Goal: Transaction & Acquisition: Book appointment/travel/reservation

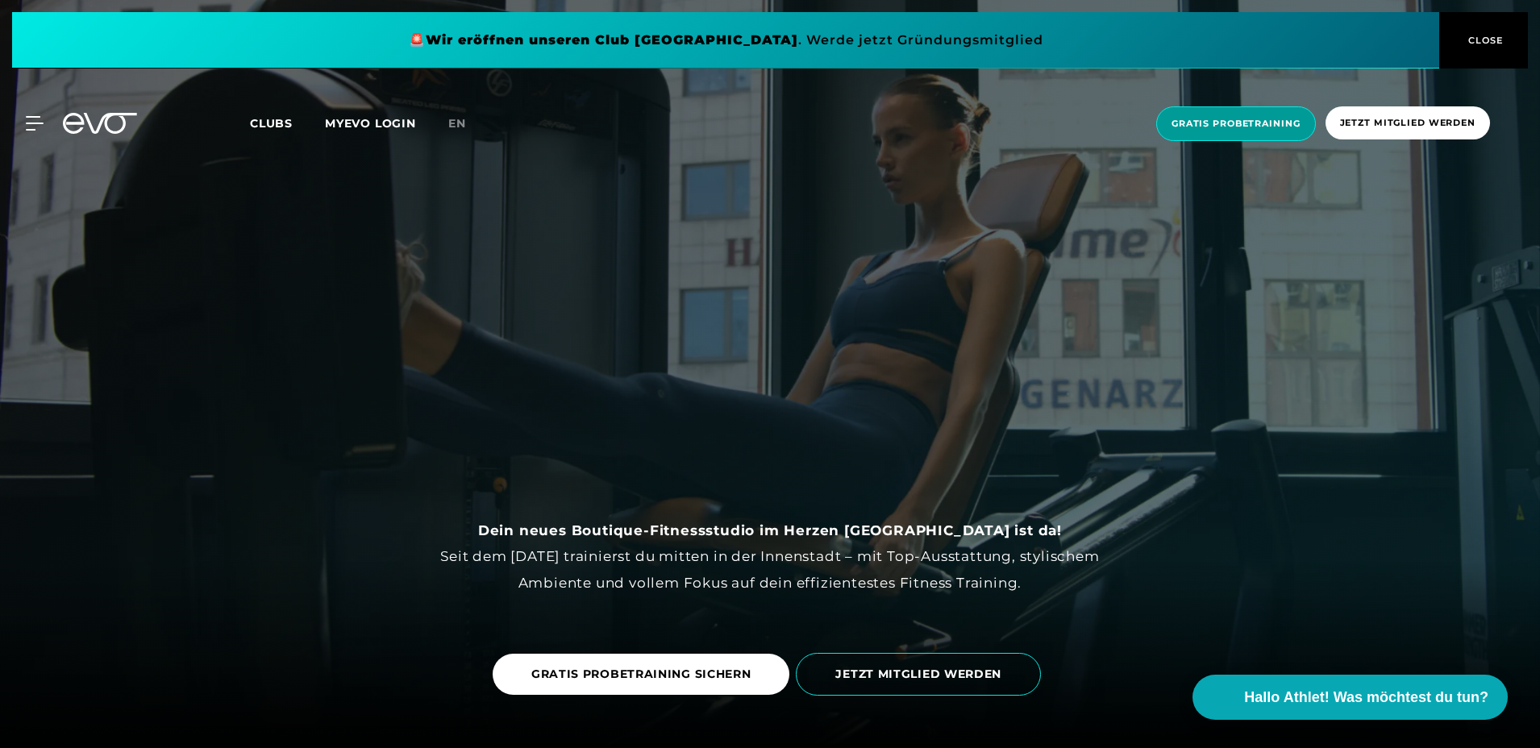
click at [1250, 110] on span "Gratis Probetraining" at bounding box center [1236, 123] width 160 height 35
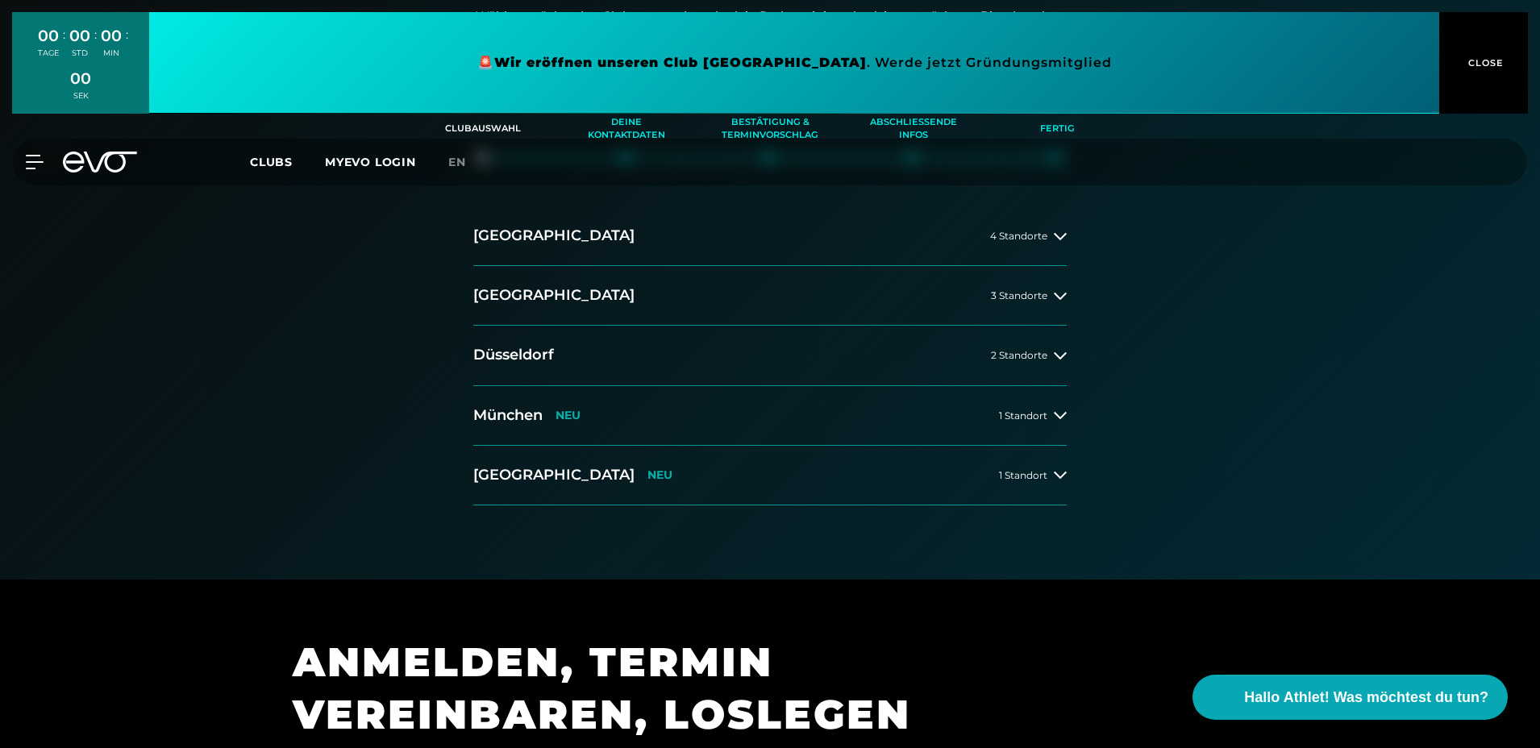
scroll to position [322, 0]
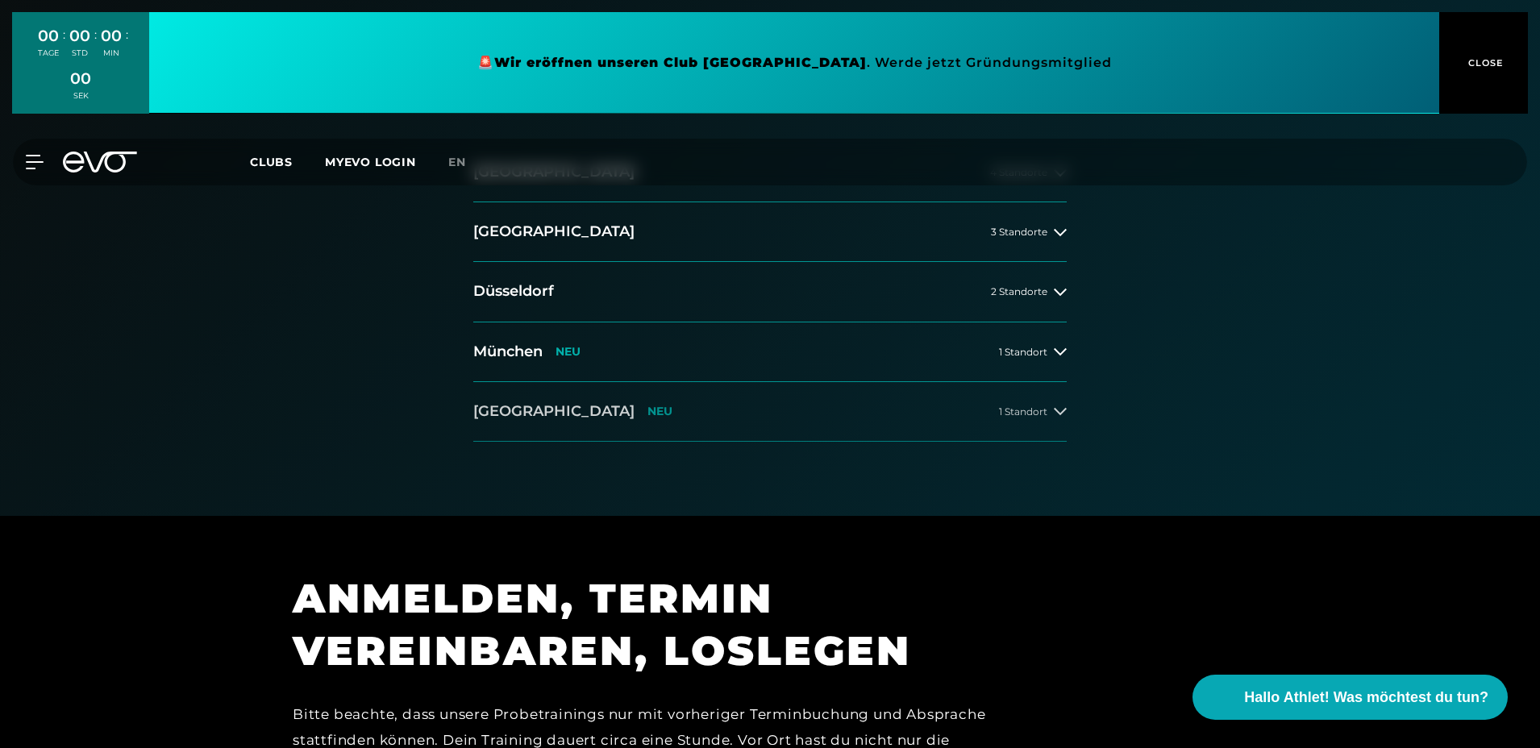
click at [1038, 419] on button "[GEOGRAPHIC_DATA] NEU 1 Standort" at bounding box center [769, 412] width 593 height 60
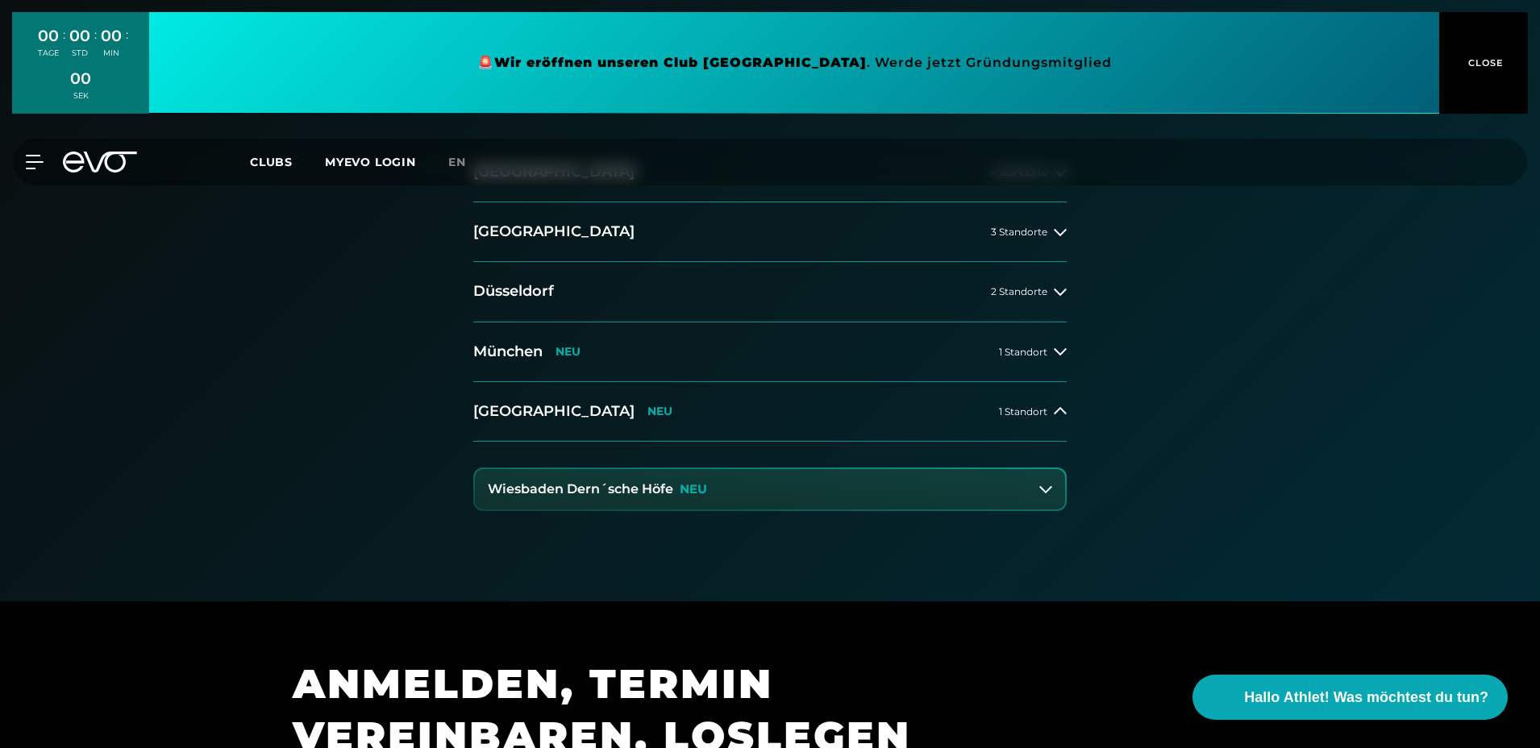
click at [837, 480] on button "Wiesbaden Dern´sche Höfe NEU" at bounding box center [770, 489] width 590 height 40
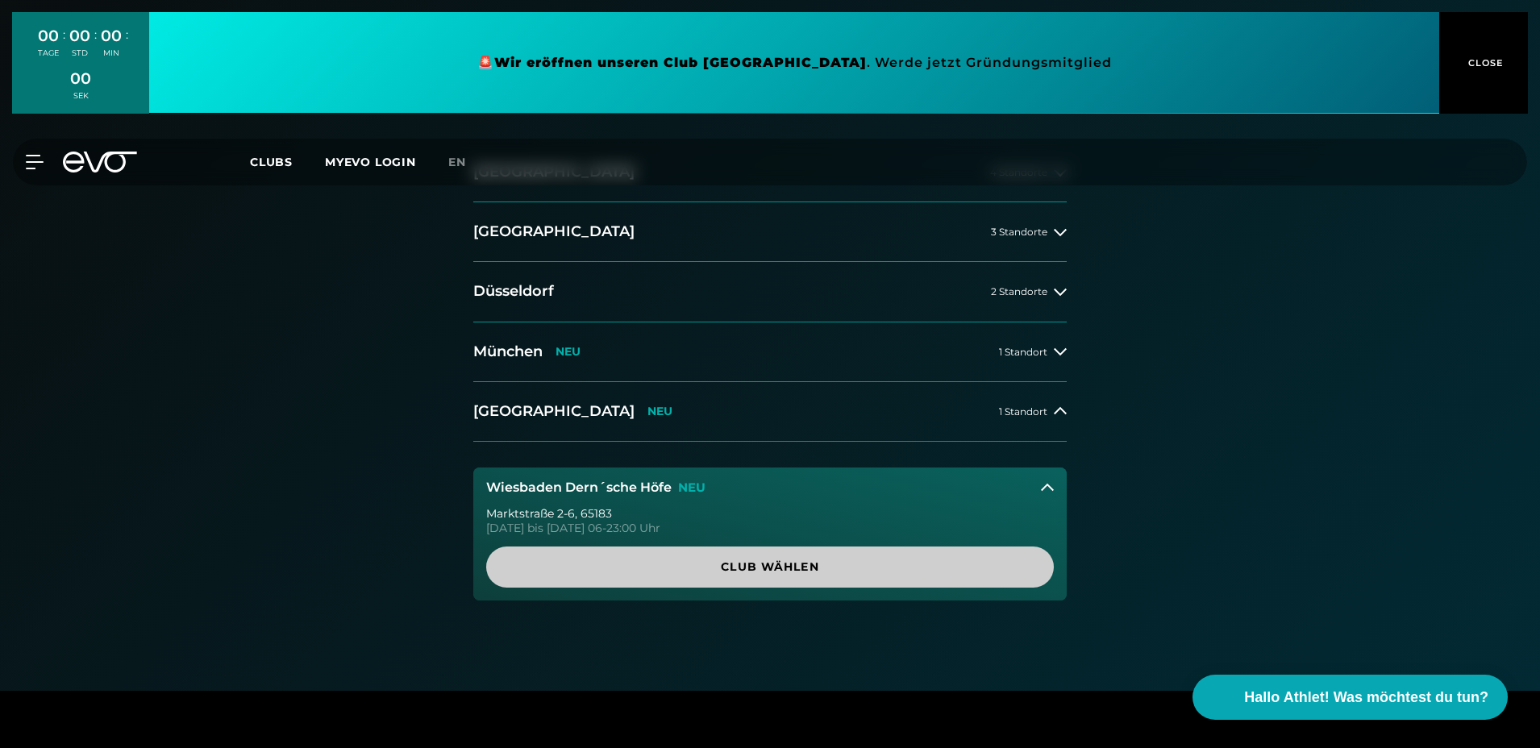
click at [807, 566] on span "Club wählen" at bounding box center [770, 567] width 490 height 17
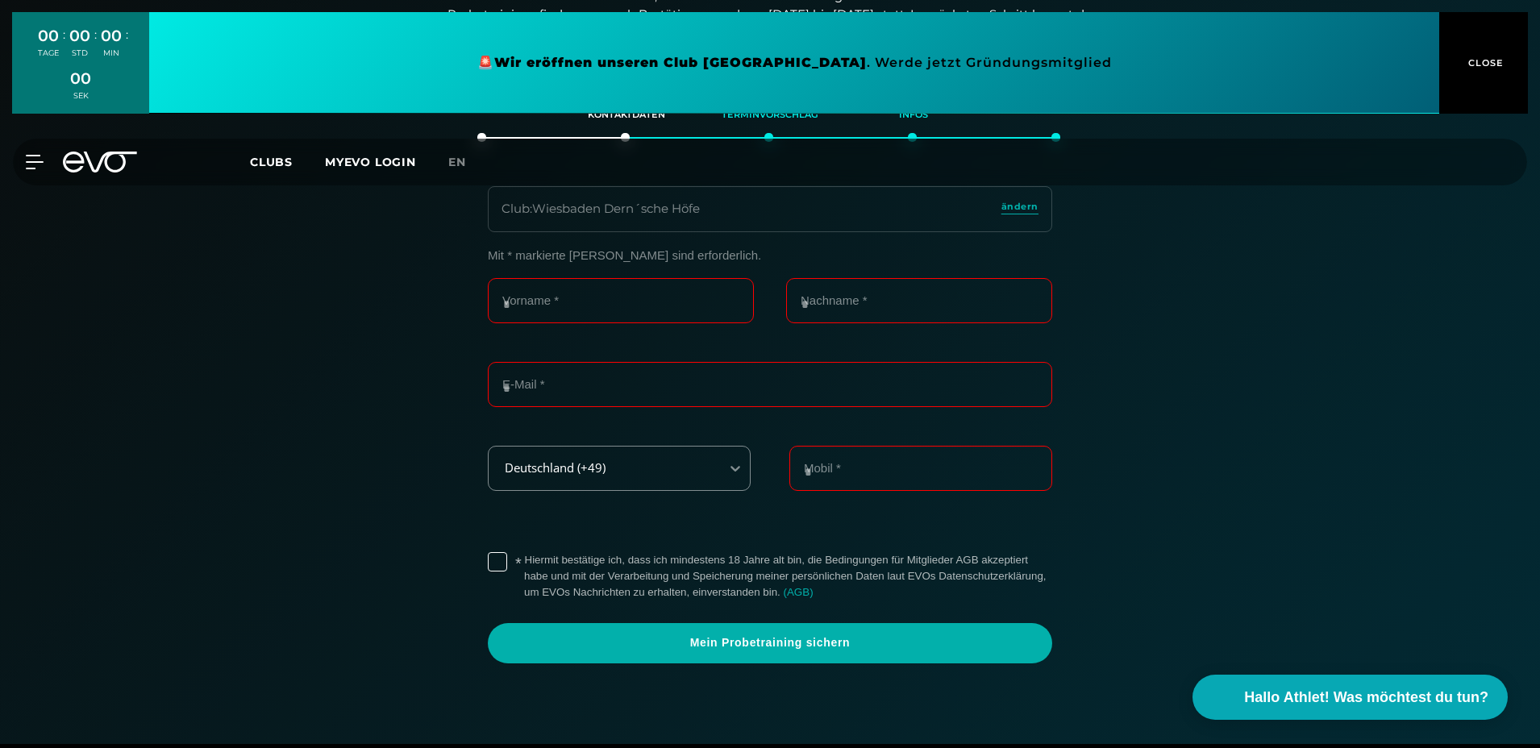
scroll to position [277, 0]
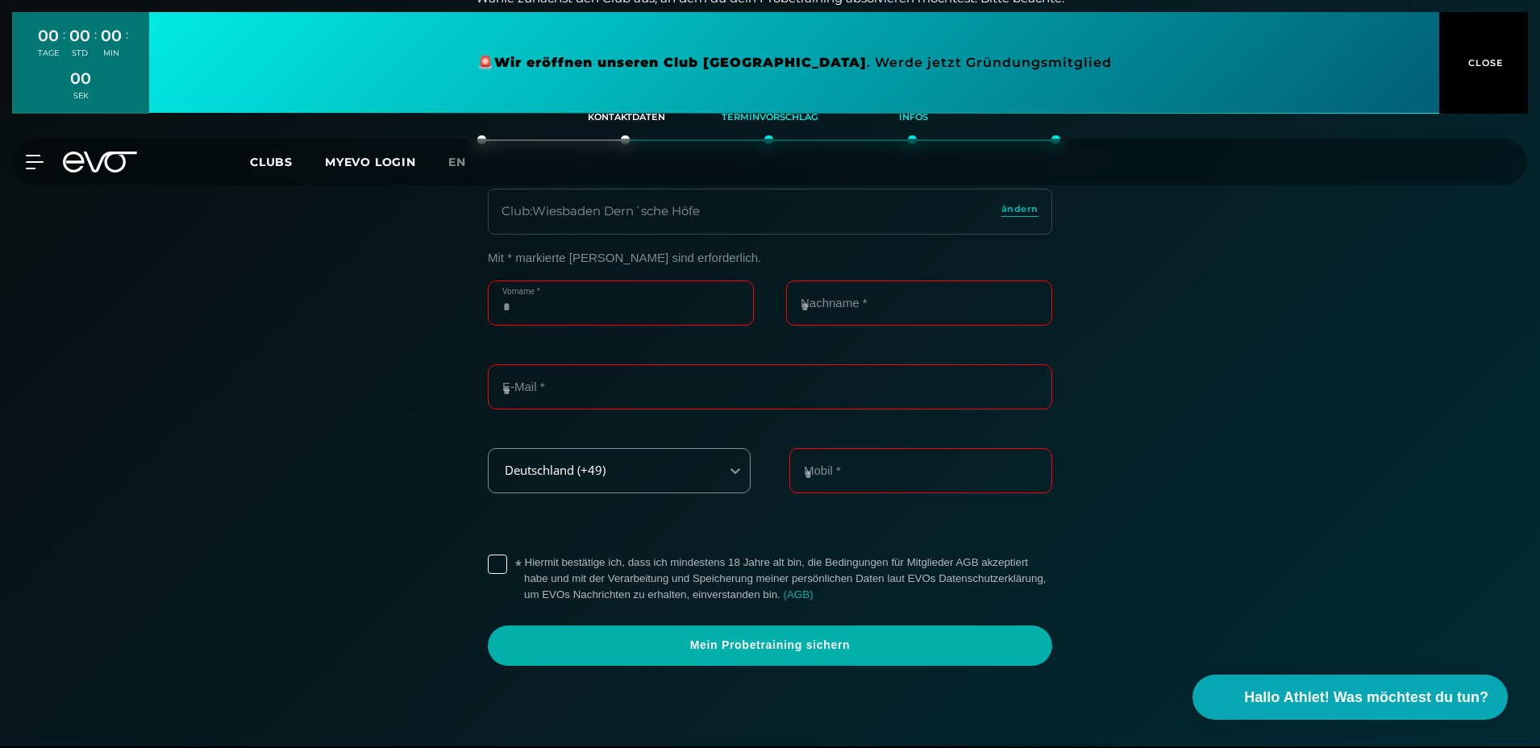
click at [633, 292] on input "Vorname *" at bounding box center [621, 303] width 266 height 45
type input "*****"
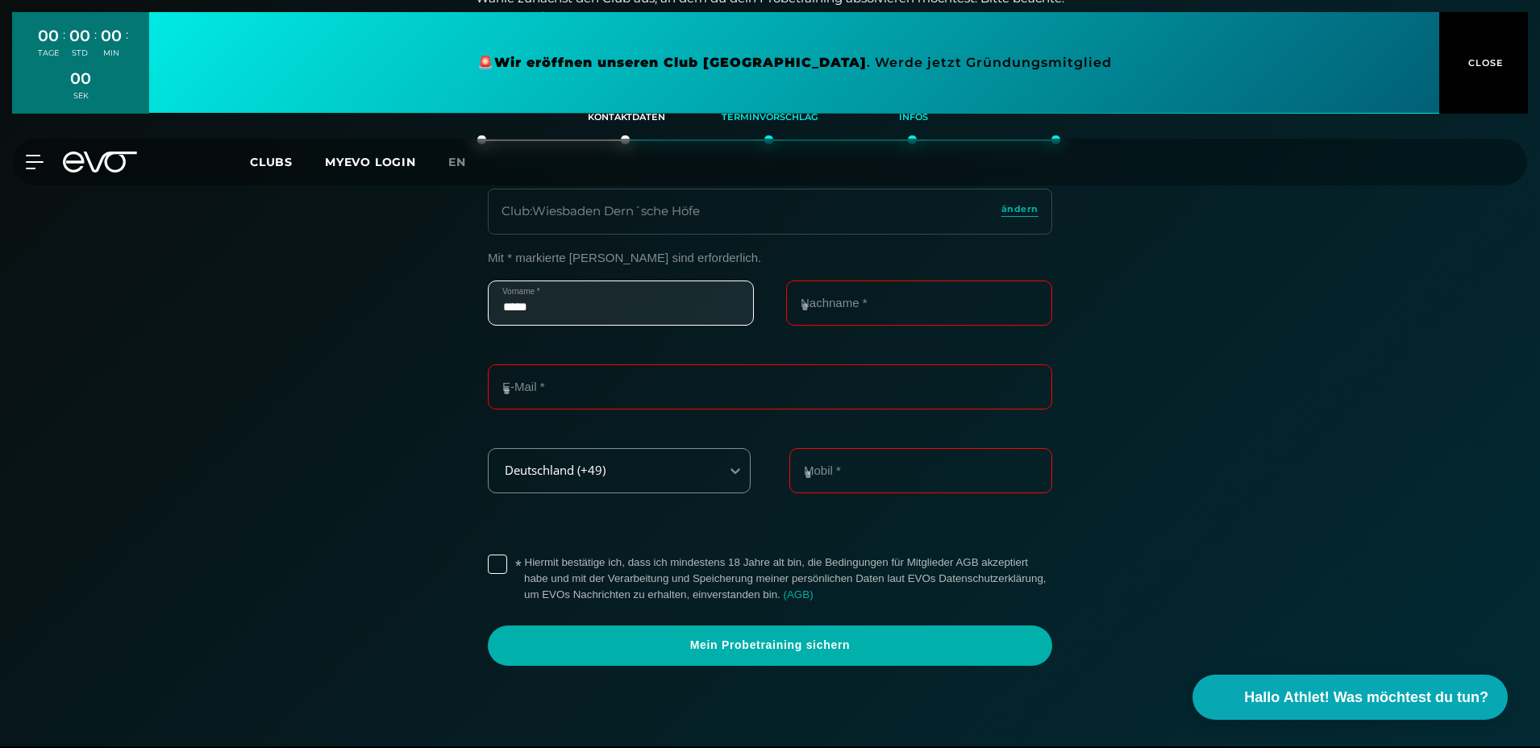
type input "****"
type input "**********"
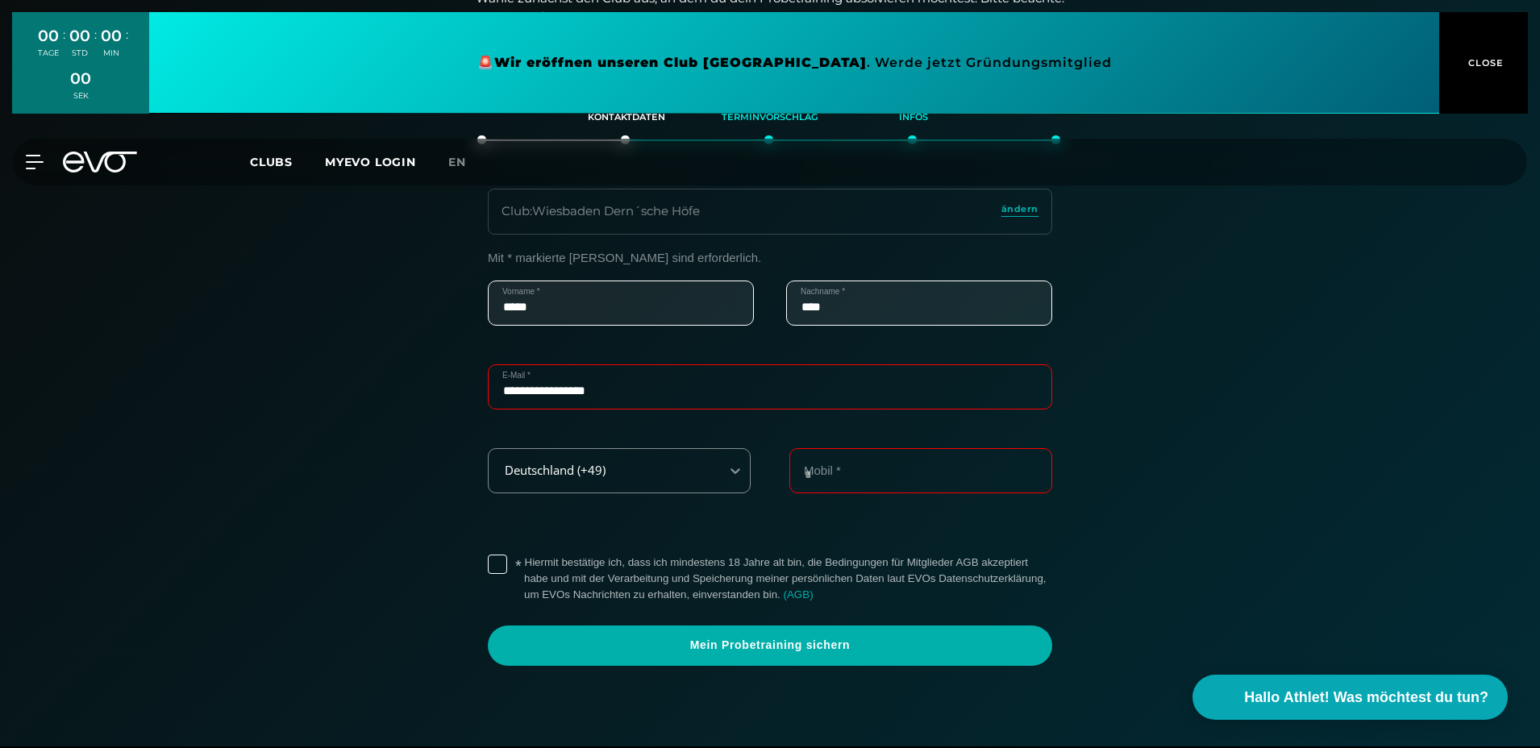
type input "**********"
click at [940, 494] on div "**********" at bounding box center [920, 480] width 263 height 64
click at [935, 485] on input "**********" at bounding box center [920, 470] width 263 height 45
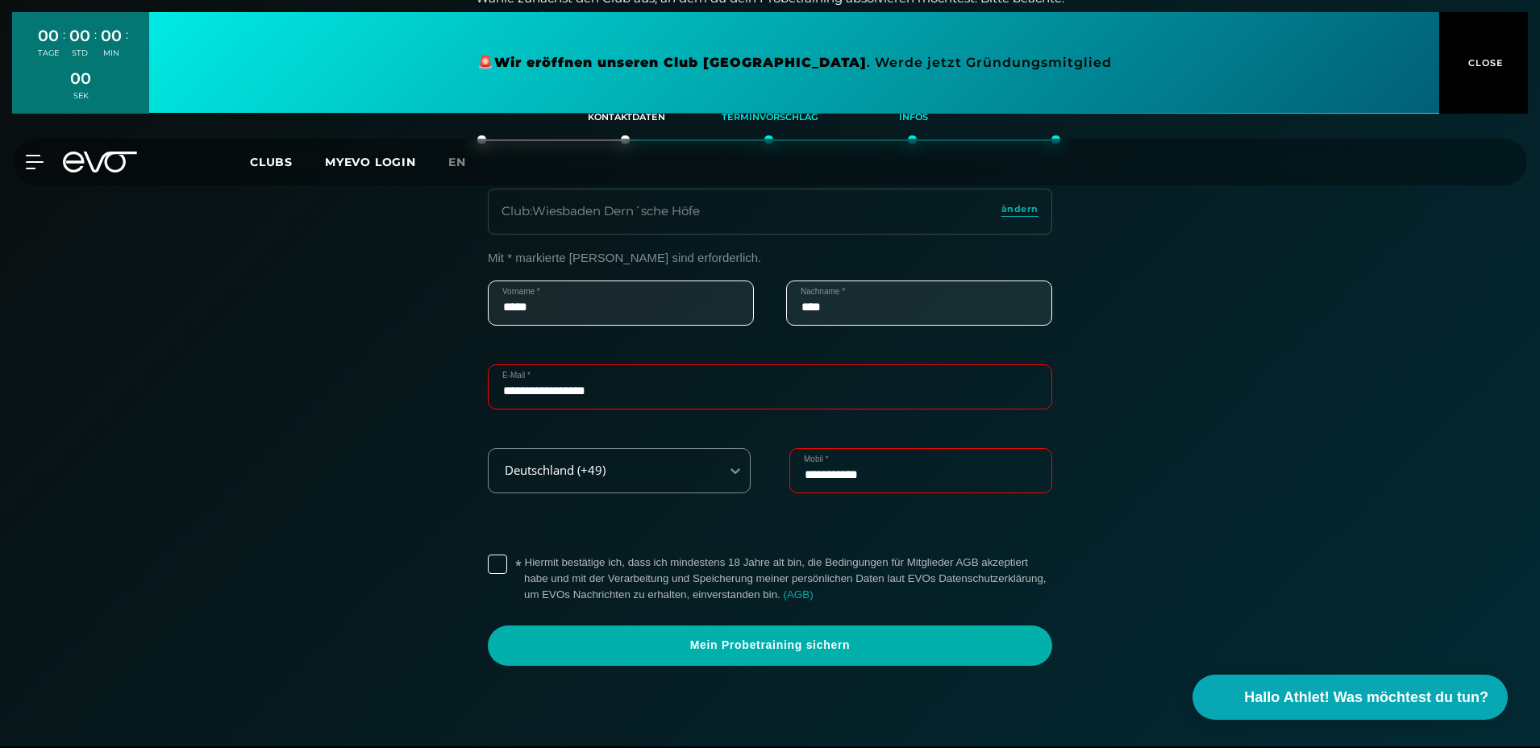
type input "**********"
click at [524, 560] on label "* Hiermit bestätige ich, dass ich mindestens 18 Jahre alt bin, die Bedingungen …" at bounding box center [788, 579] width 528 height 48
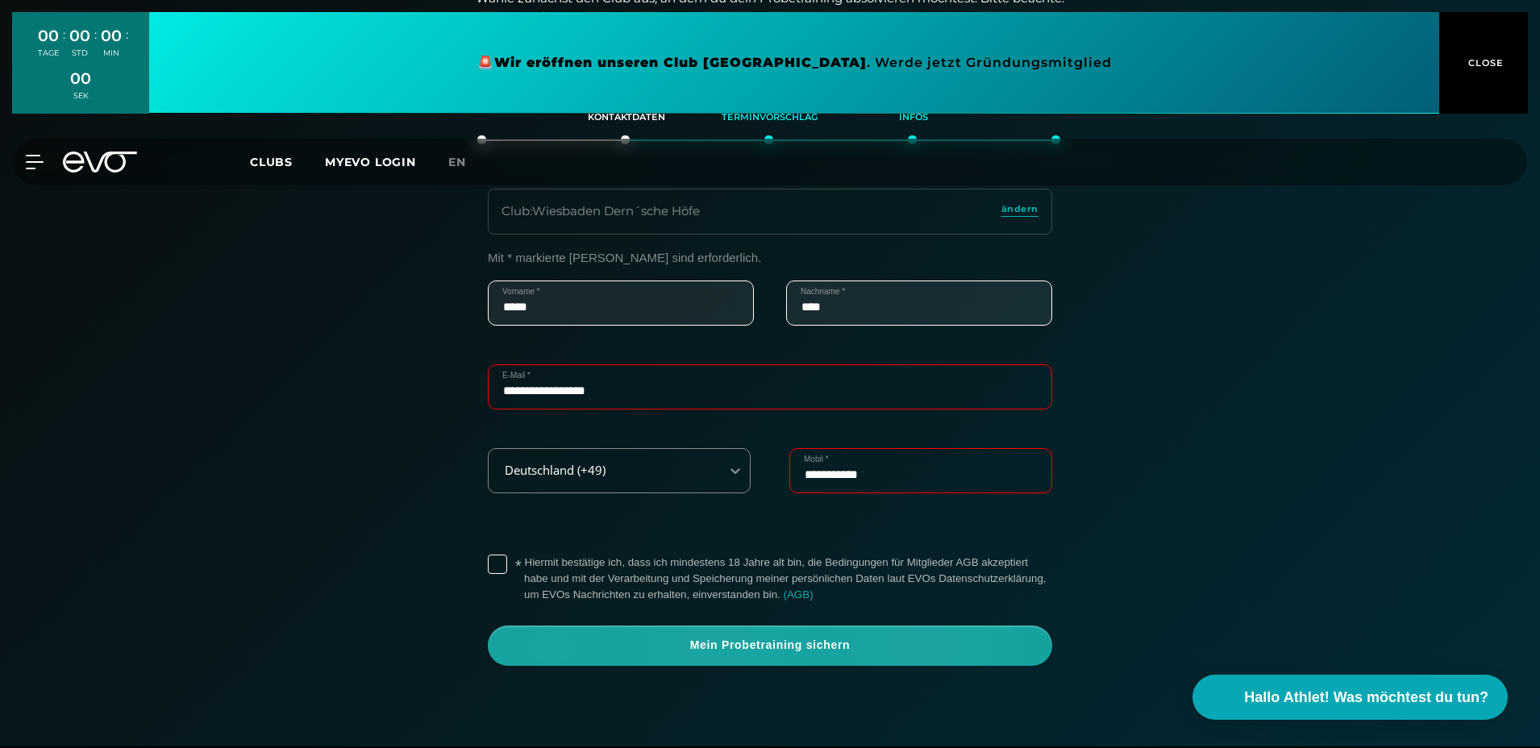
click at [826, 648] on span "Mein Probetraining sichern" at bounding box center [769, 646] width 487 height 16
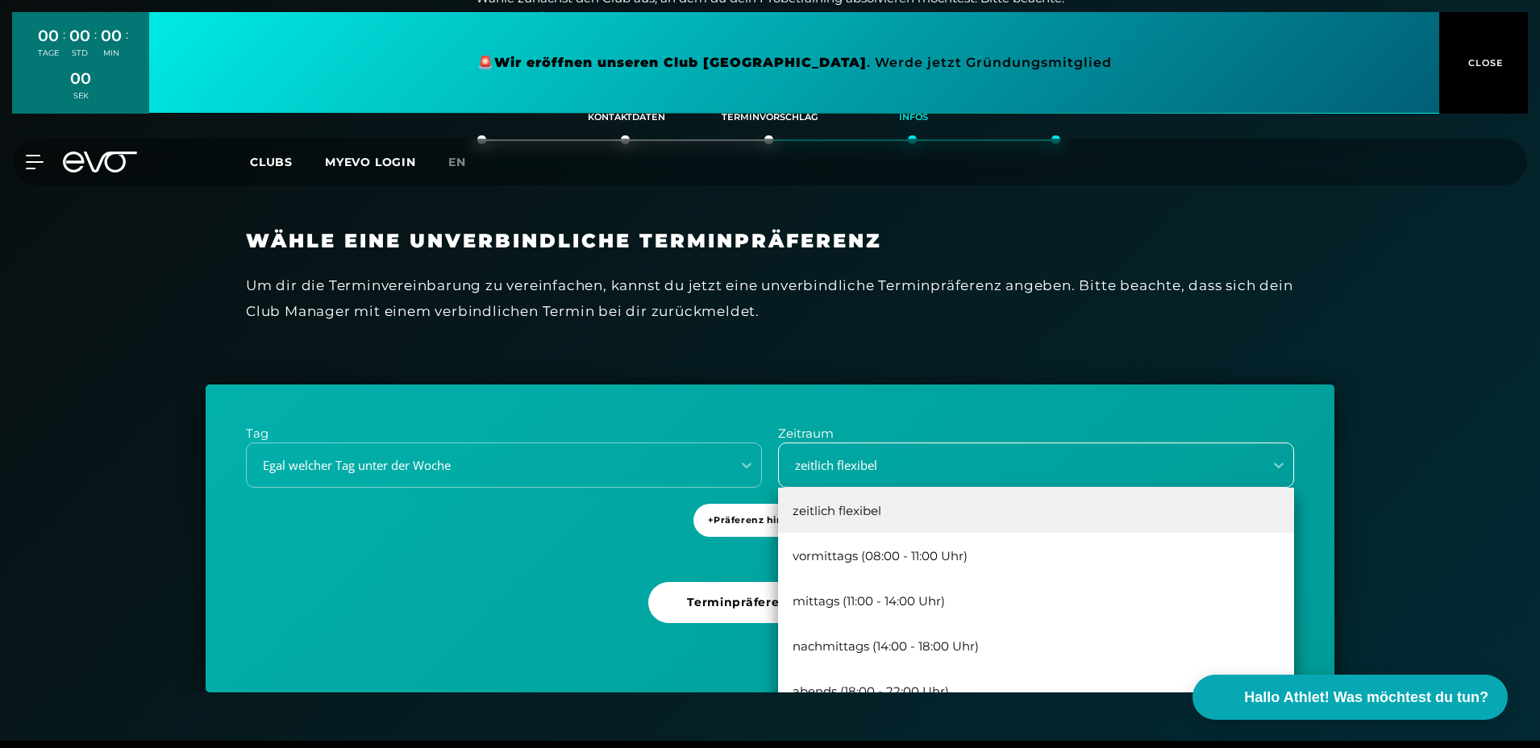
click at [867, 456] on div "zeitlich flexibel" at bounding box center [1016, 465] width 472 height 19
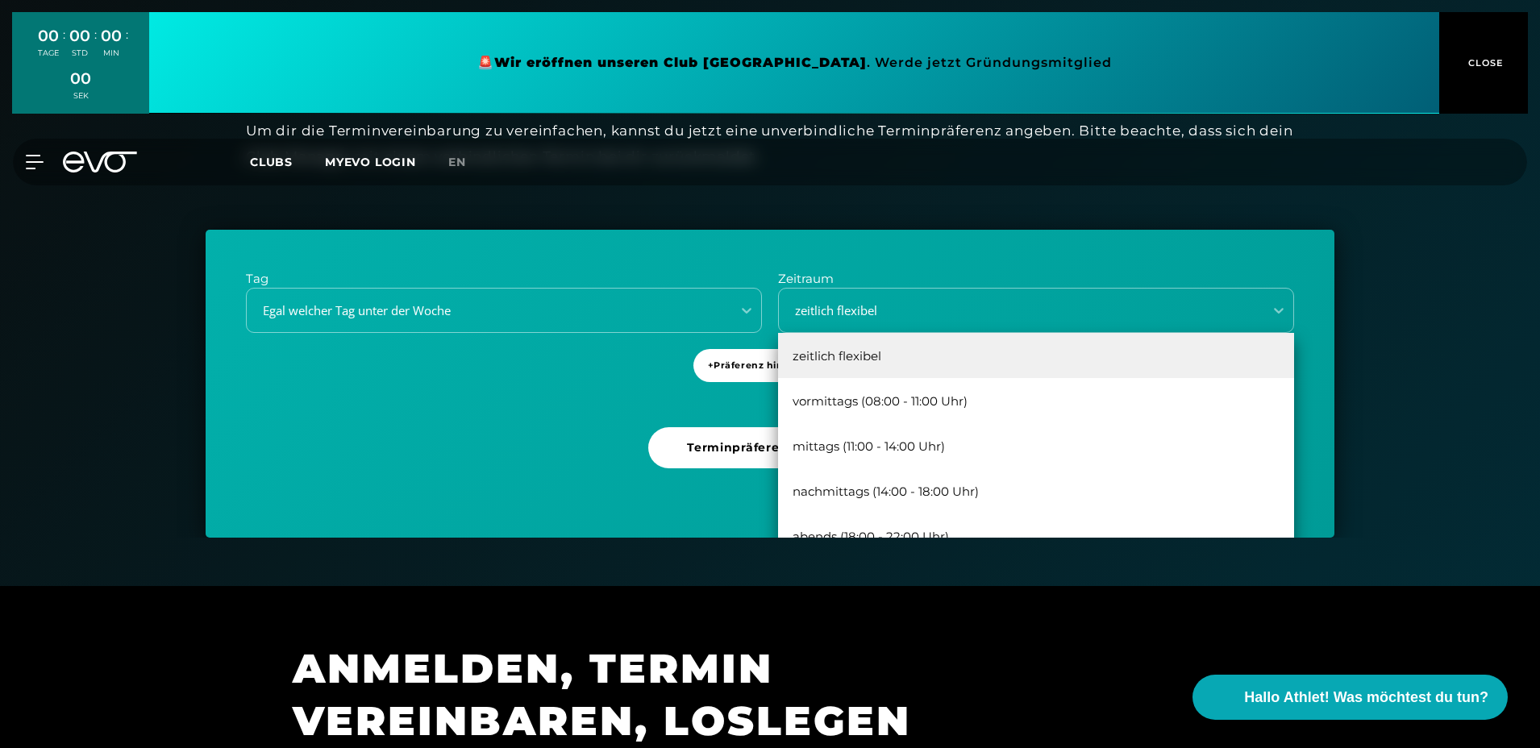
scroll to position [438, 0]
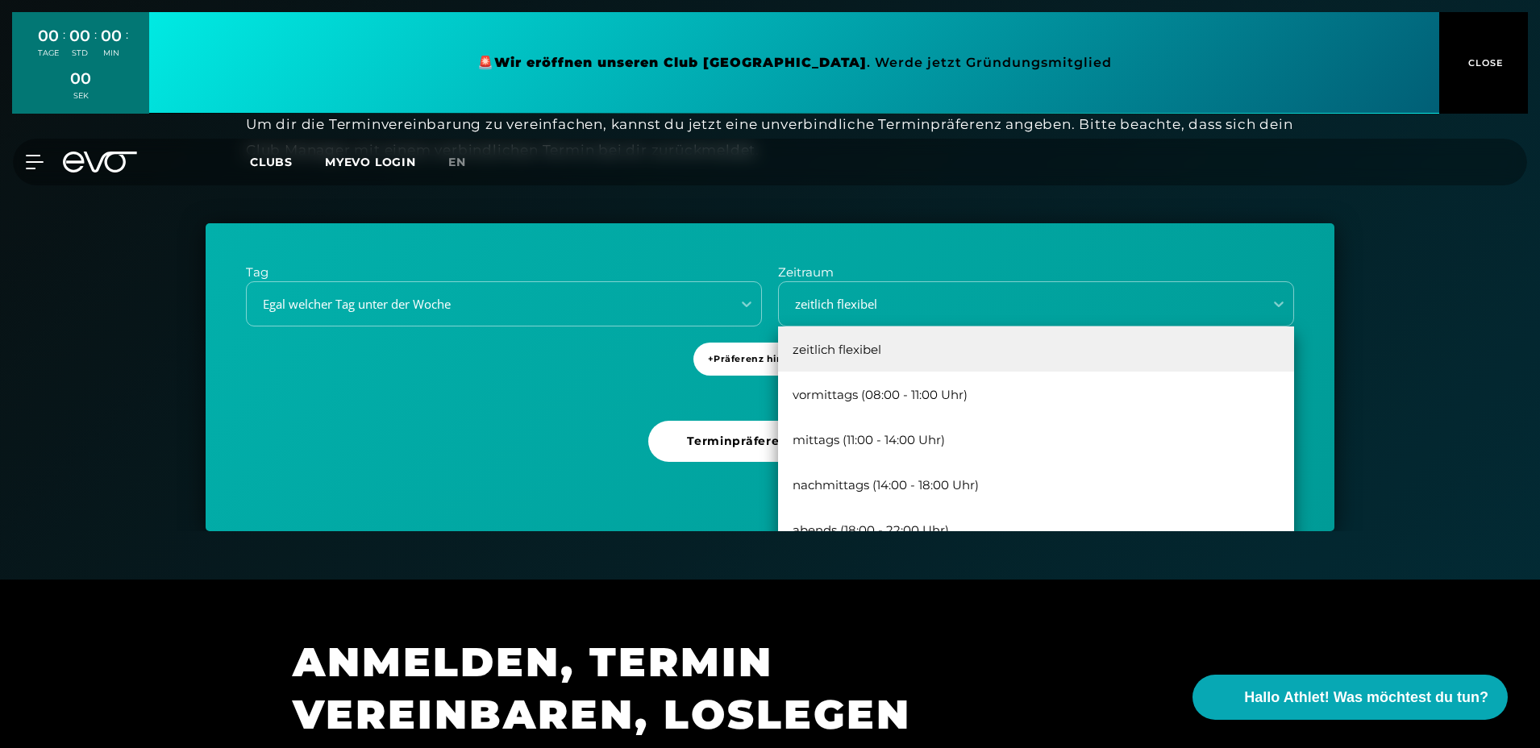
click at [547, 375] on div "Tag Egal welcher Tag unter der Woche Zeitraum 5 results available. Use Up and D…" at bounding box center [770, 377] width 1129 height 308
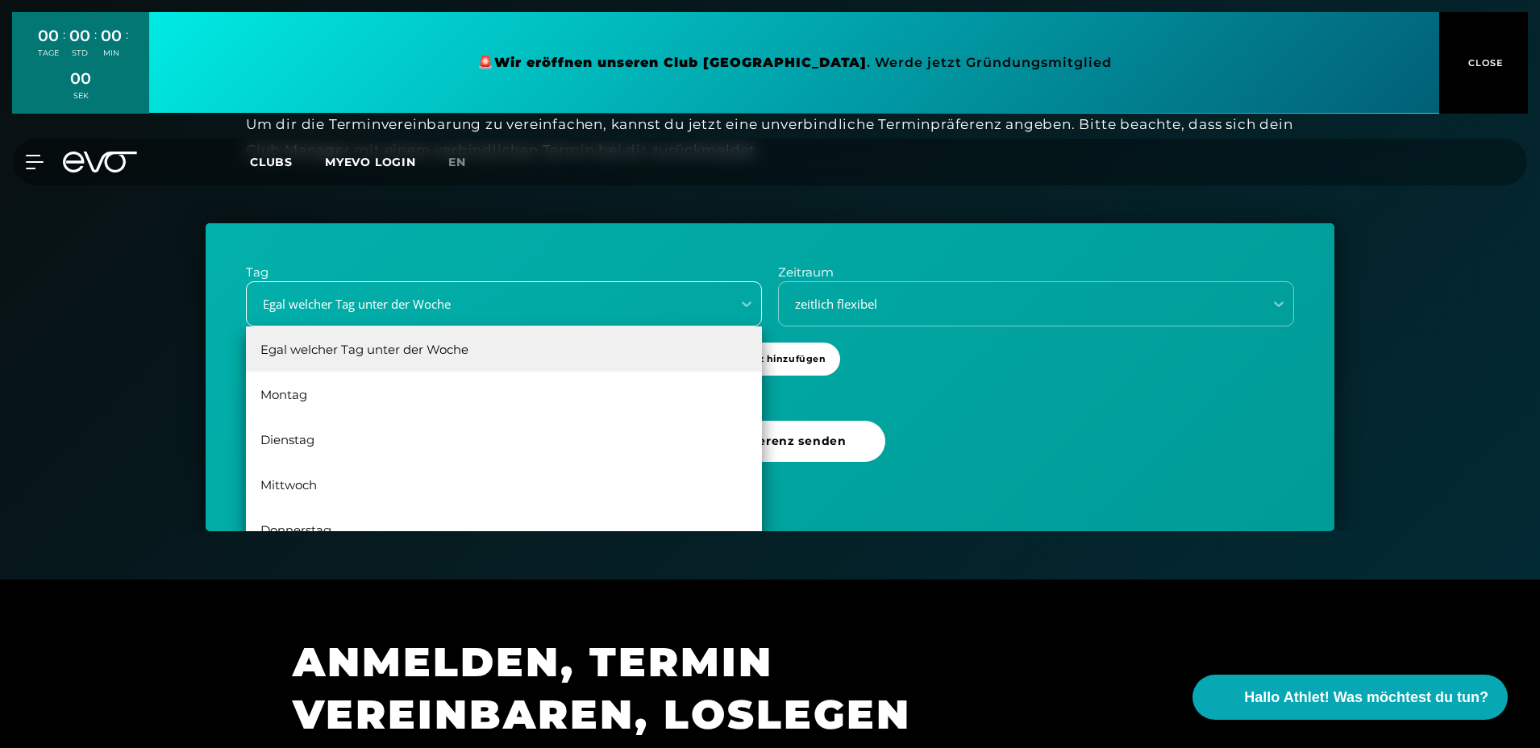
click at [635, 295] on div "Egal welcher Tag unter der Woche" at bounding box center [484, 304] width 472 height 19
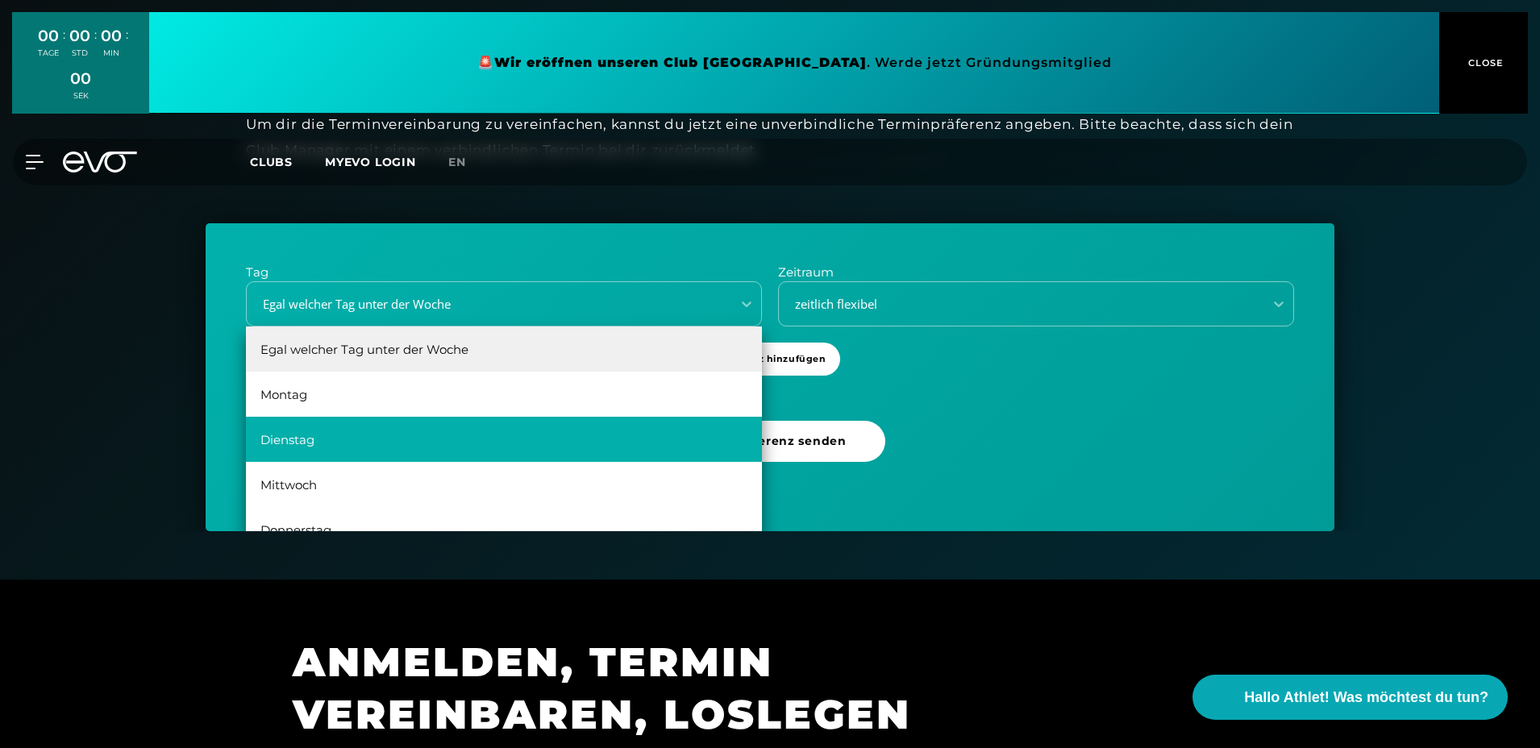
scroll to position [29, 0]
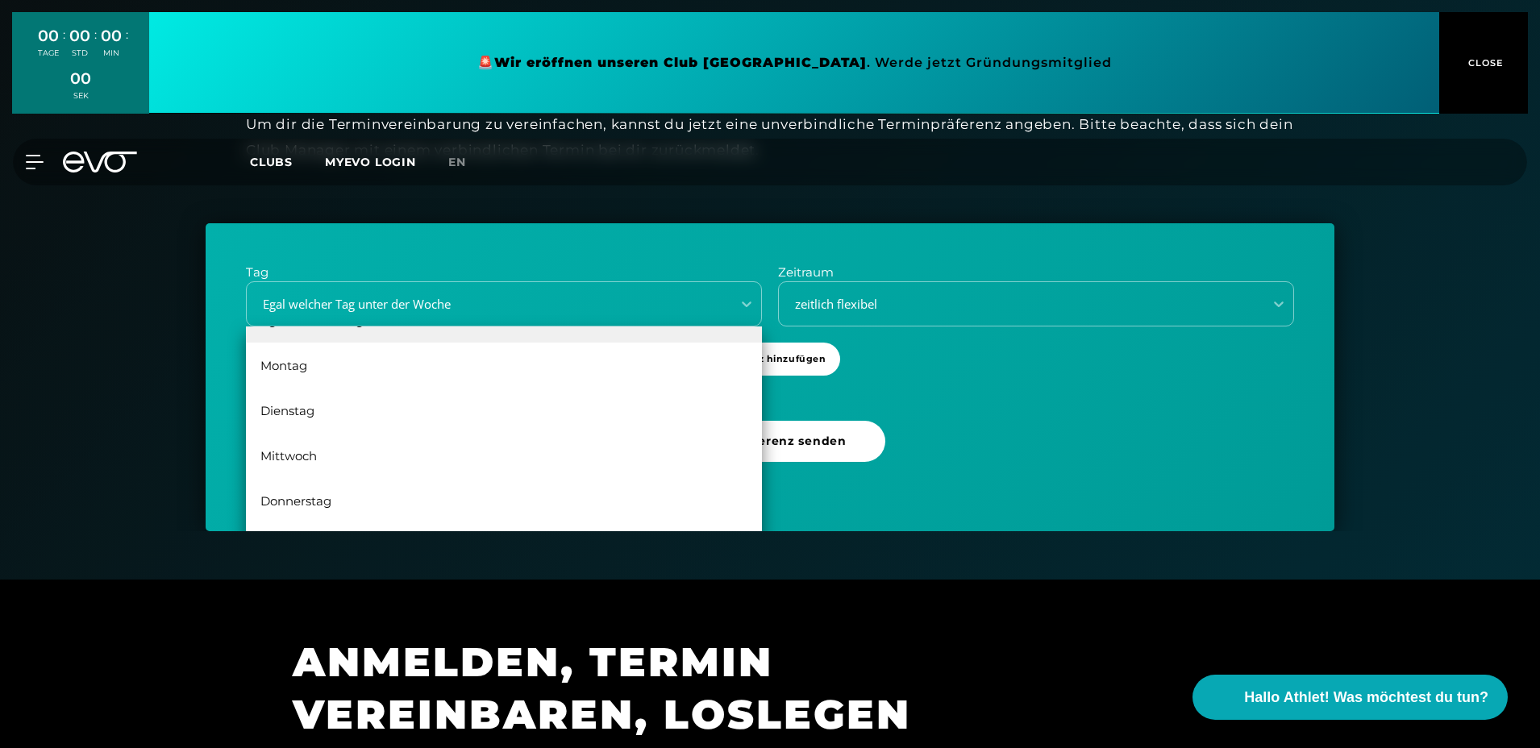
click at [1126, 439] on div "Tag 6 results available. Use Up and Down to choose options, press Enter to sele…" at bounding box center [770, 377] width 1129 height 308
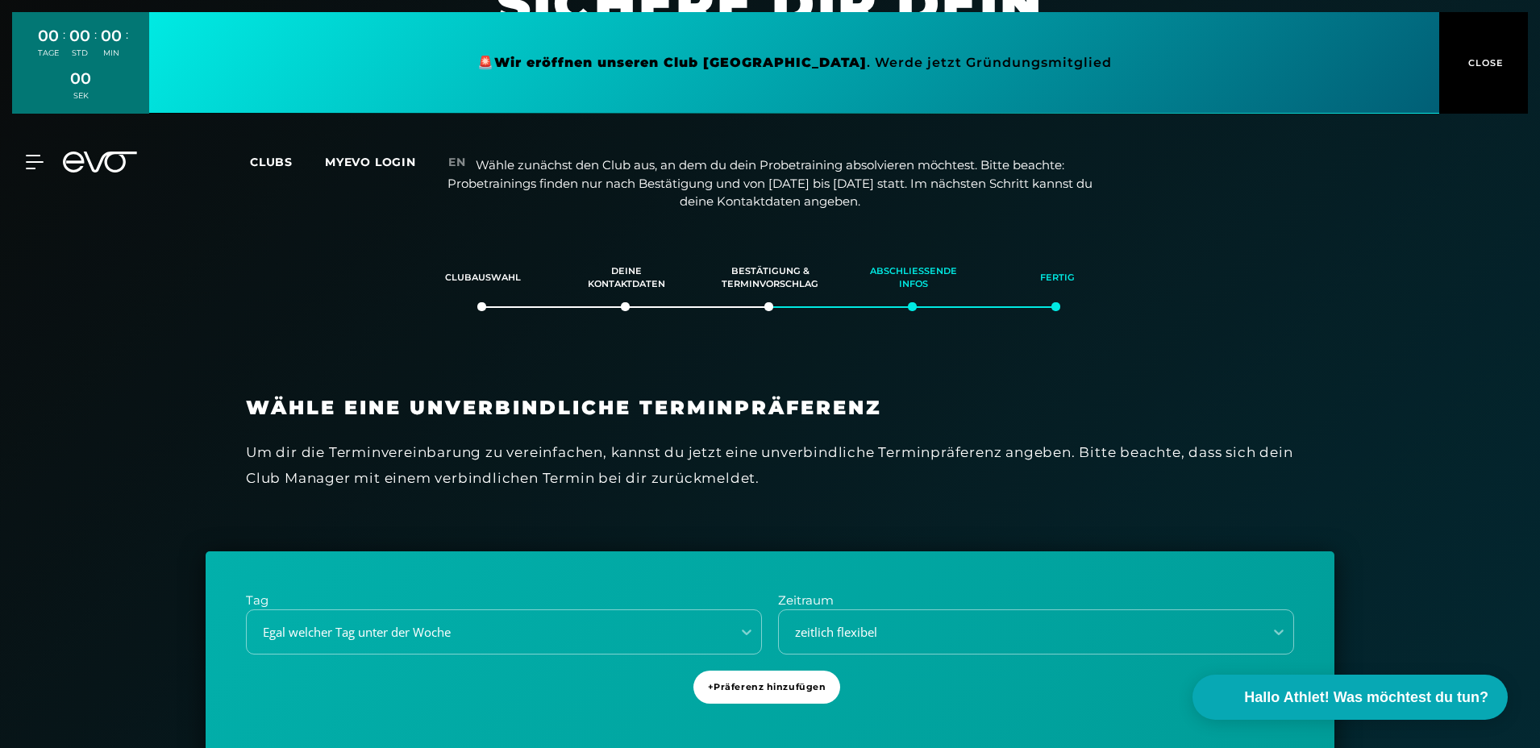
scroll to position [35, 0]
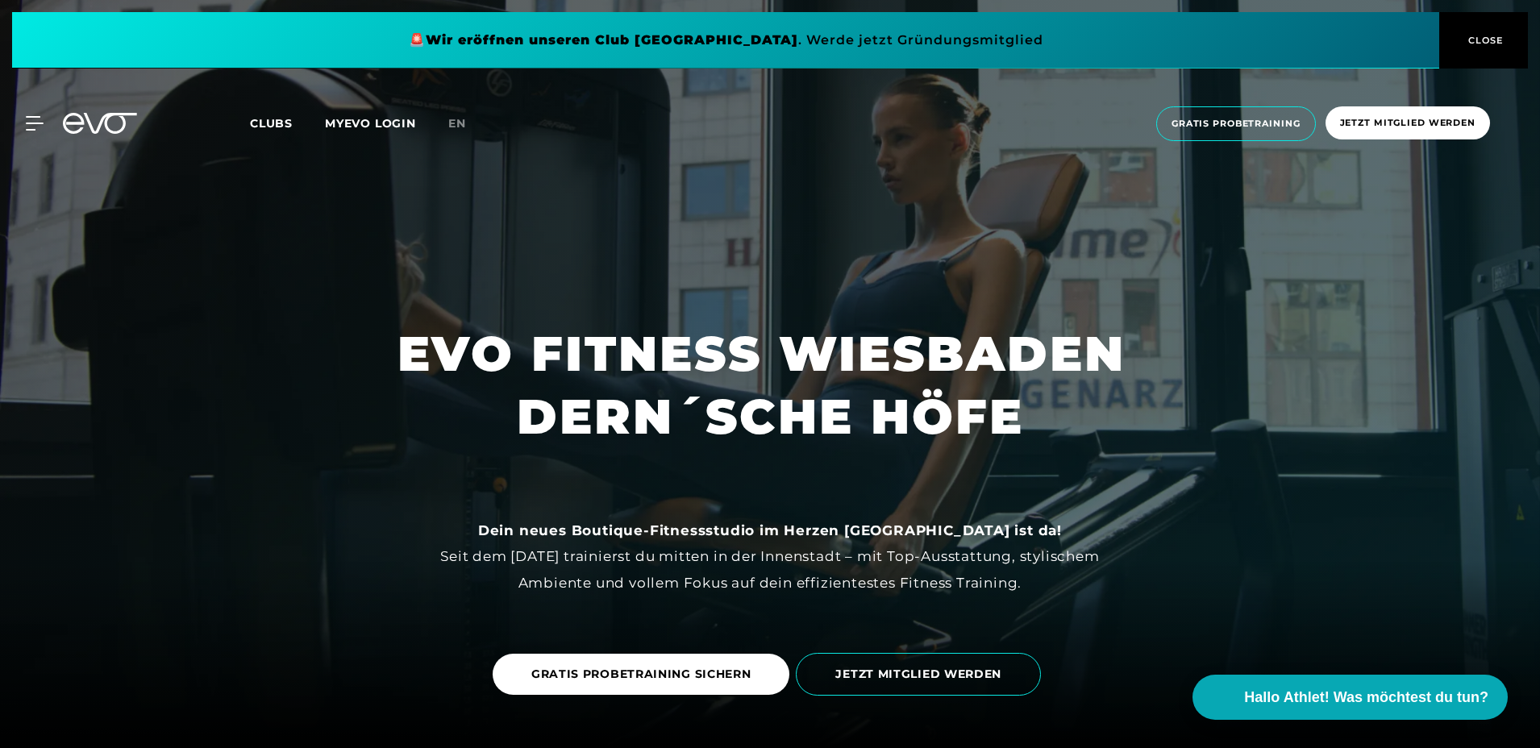
click at [1473, 35] on span "CLOSE" at bounding box center [1484, 40] width 40 height 15
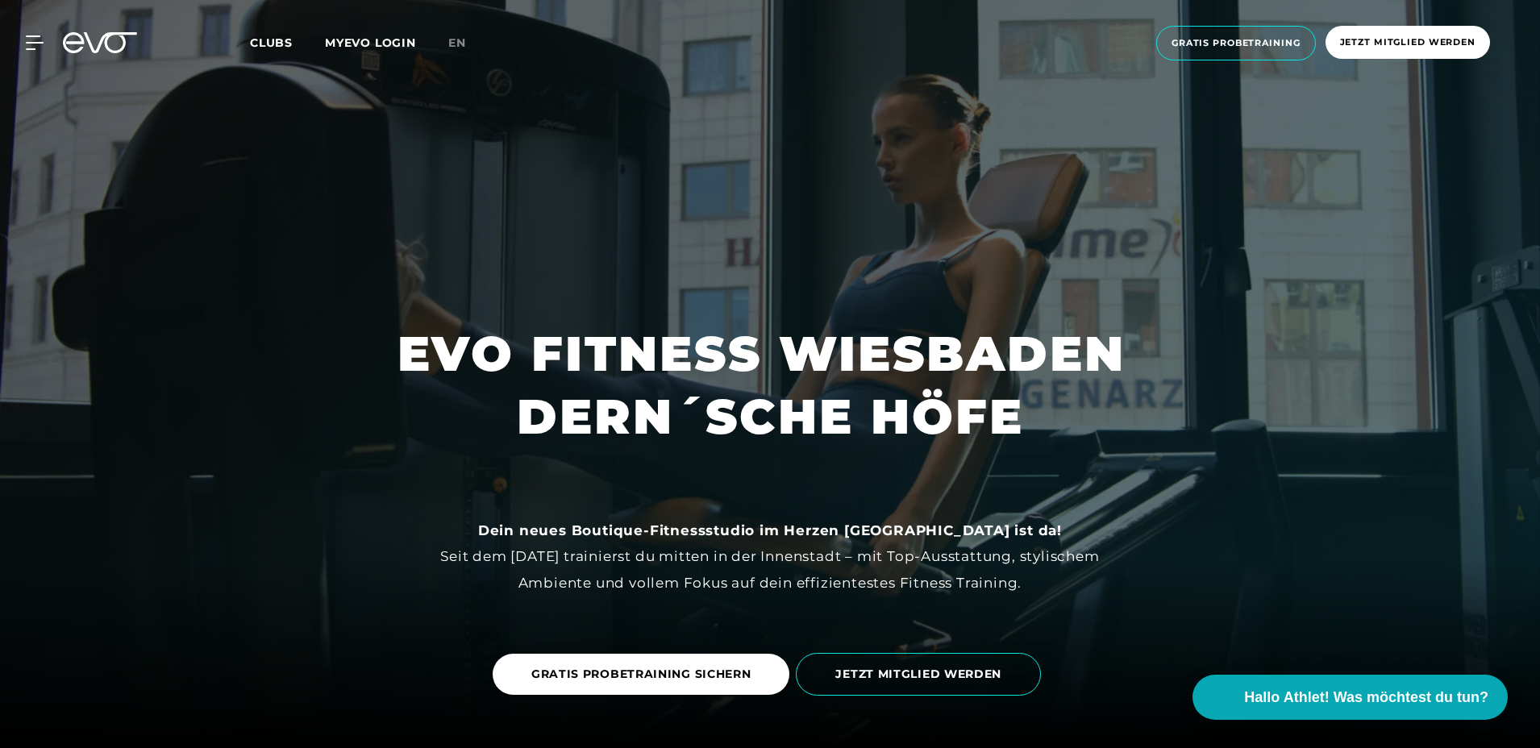
click at [1420, 19] on div "MyEVO Login Über EVO Mitgliedschaften Probetraining TAGESPASS EVO Studios Düsse…" at bounding box center [769, 43] width 1533 height 60
click at [1420, 40] on span "Jetzt Mitglied werden" at bounding box center [1407, 42] width 135 height 14
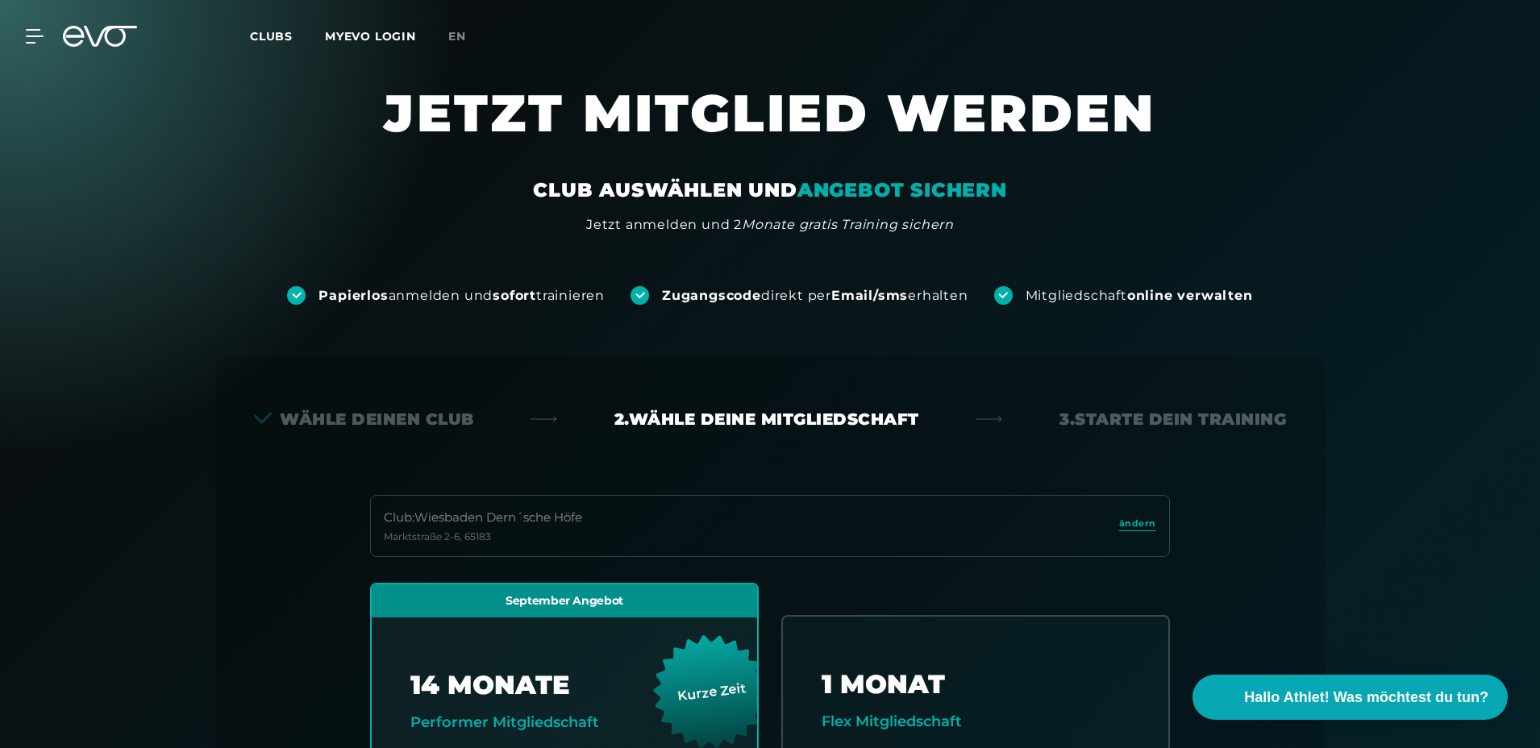
click at [117, 34] on icon at bounding box center [100, 36] width 74 height 21
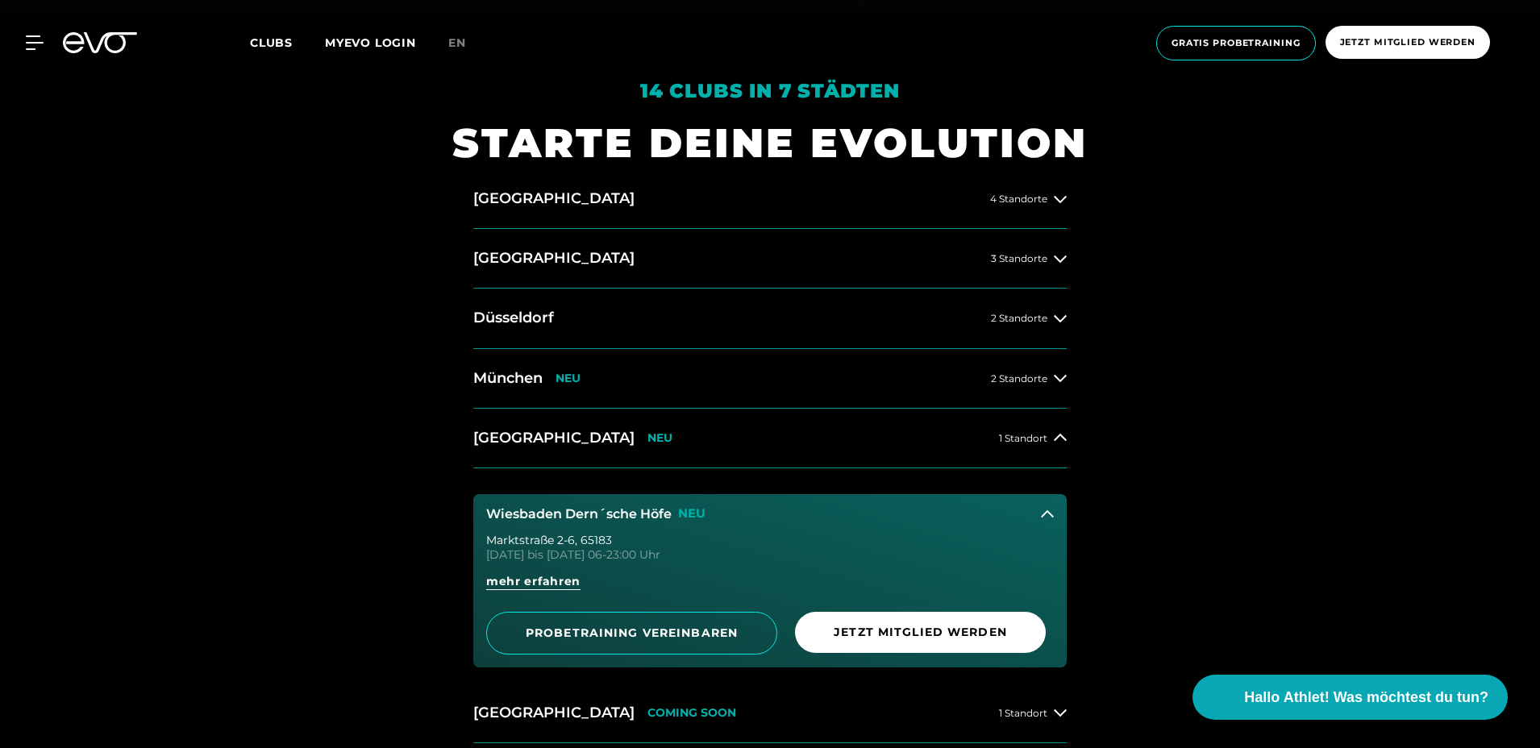
scroll to position [887, 0]
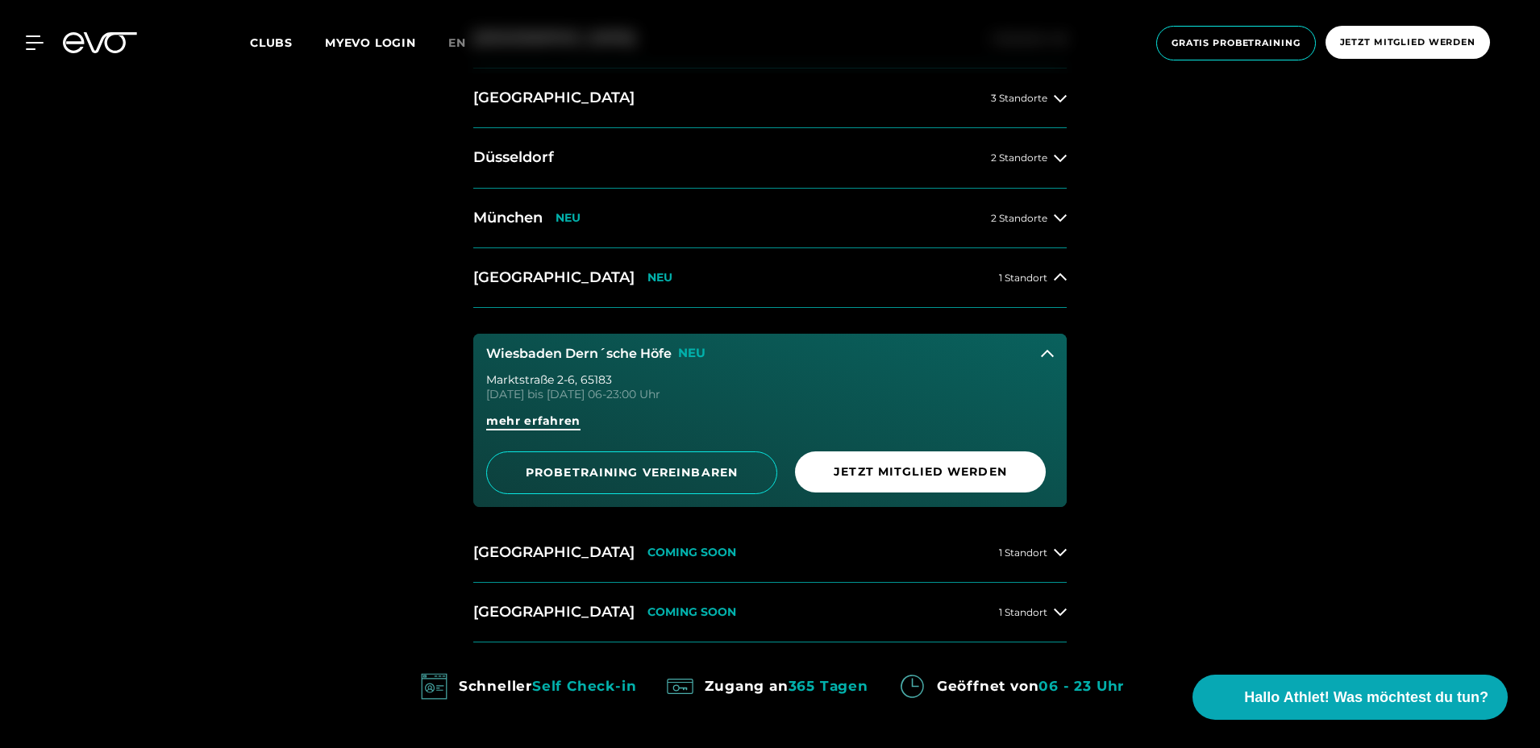
click at [572, 418] on span "mehr erfahren" at bounding box center [533, 421] width 94 height 17
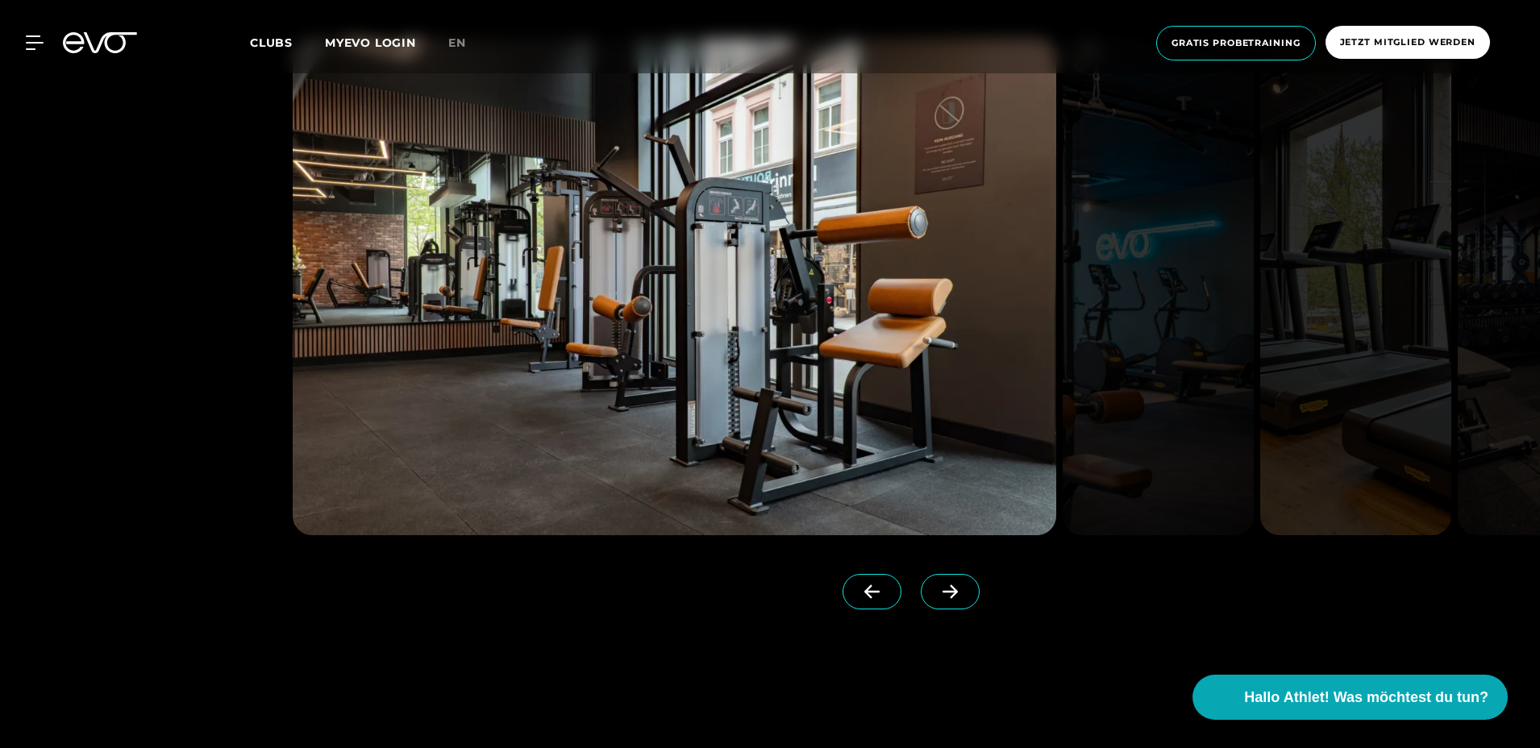
scroll to position [1935, 0]
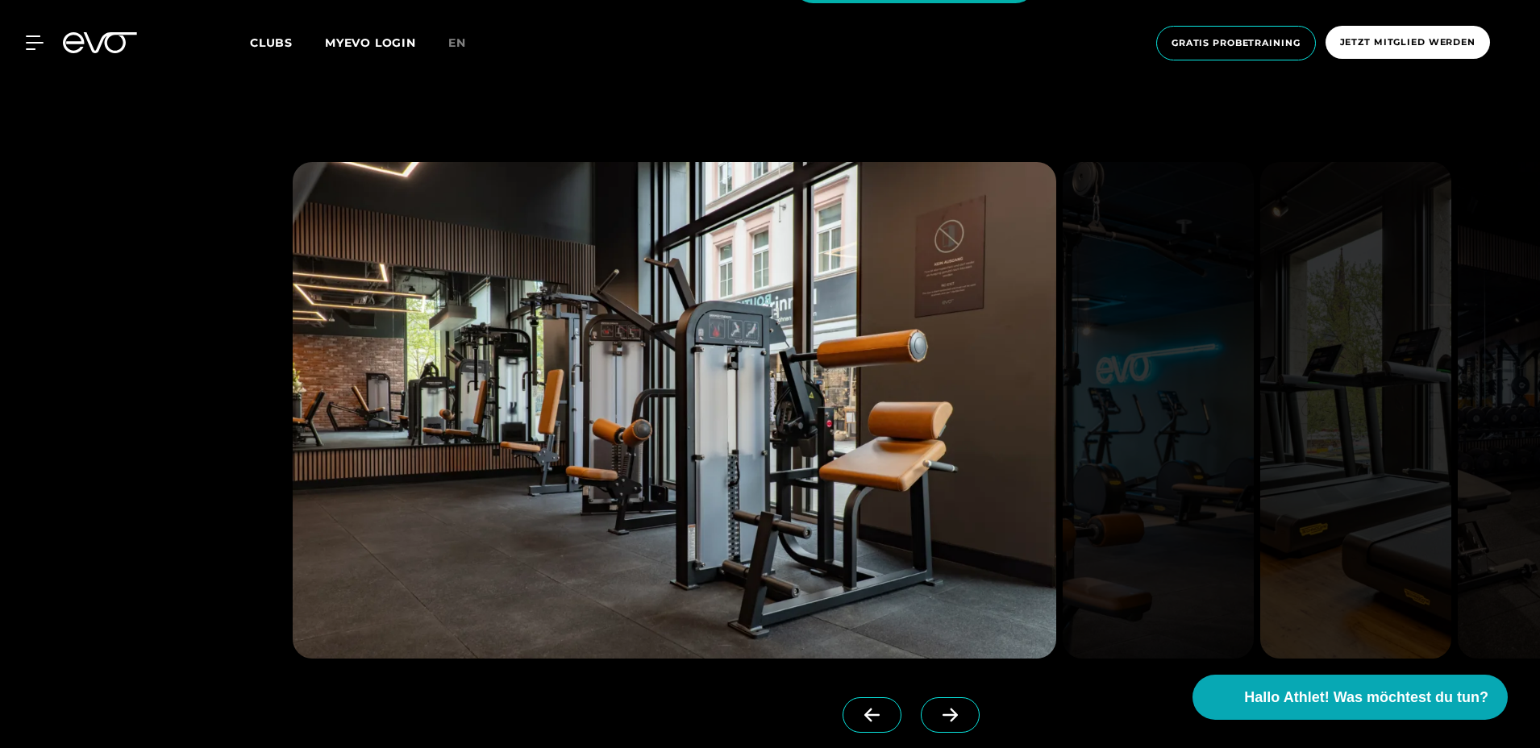
click at [959, 697] on span at bounding box center [950, 714] width 59 height 35
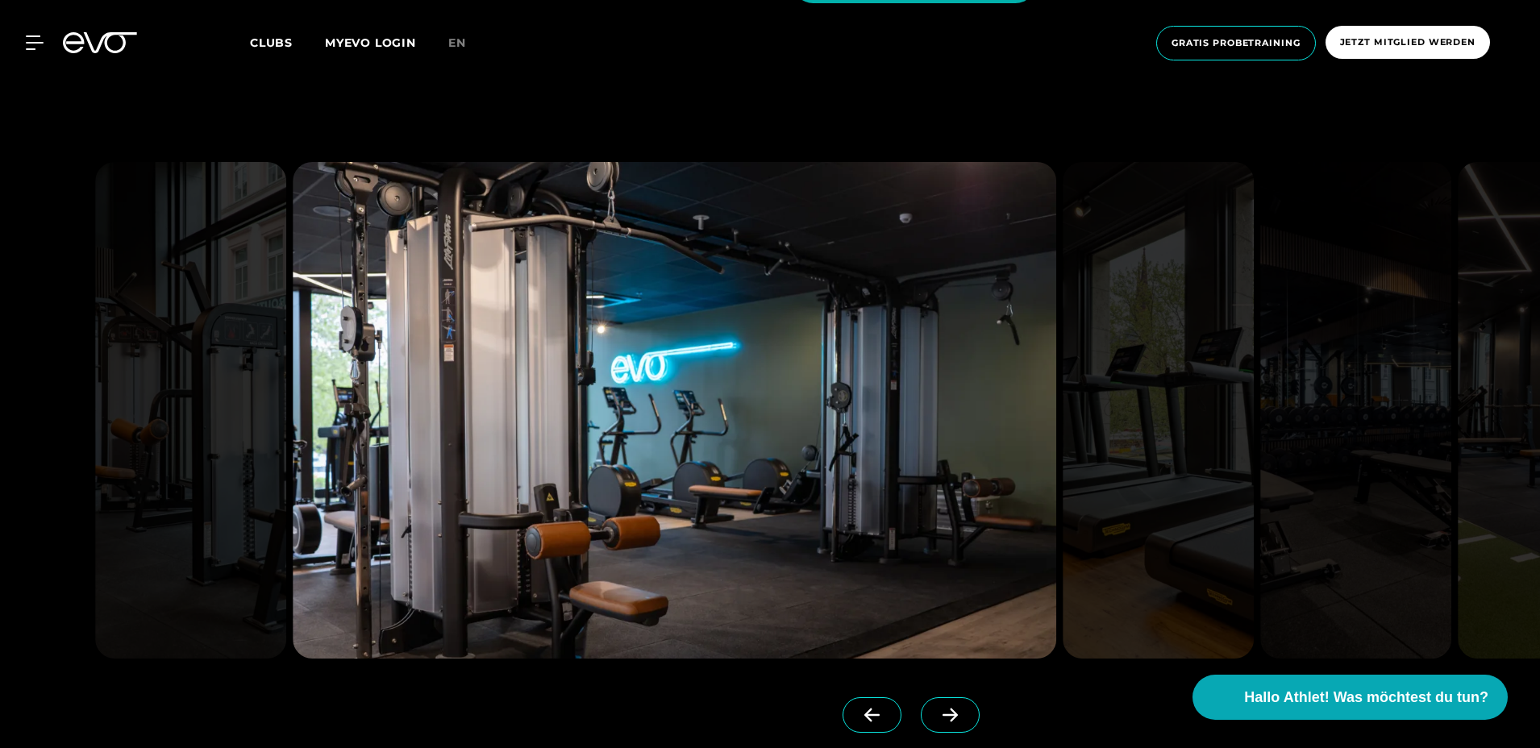
click at [965, 694] on div at bounding box center [770, 462] width 1000 height 600
click at [953, 696] on div at bounding box center [627, 710] width 668 height 103
click at [963, 714] on icon at bounding box center [950, 715] width 28 height 15
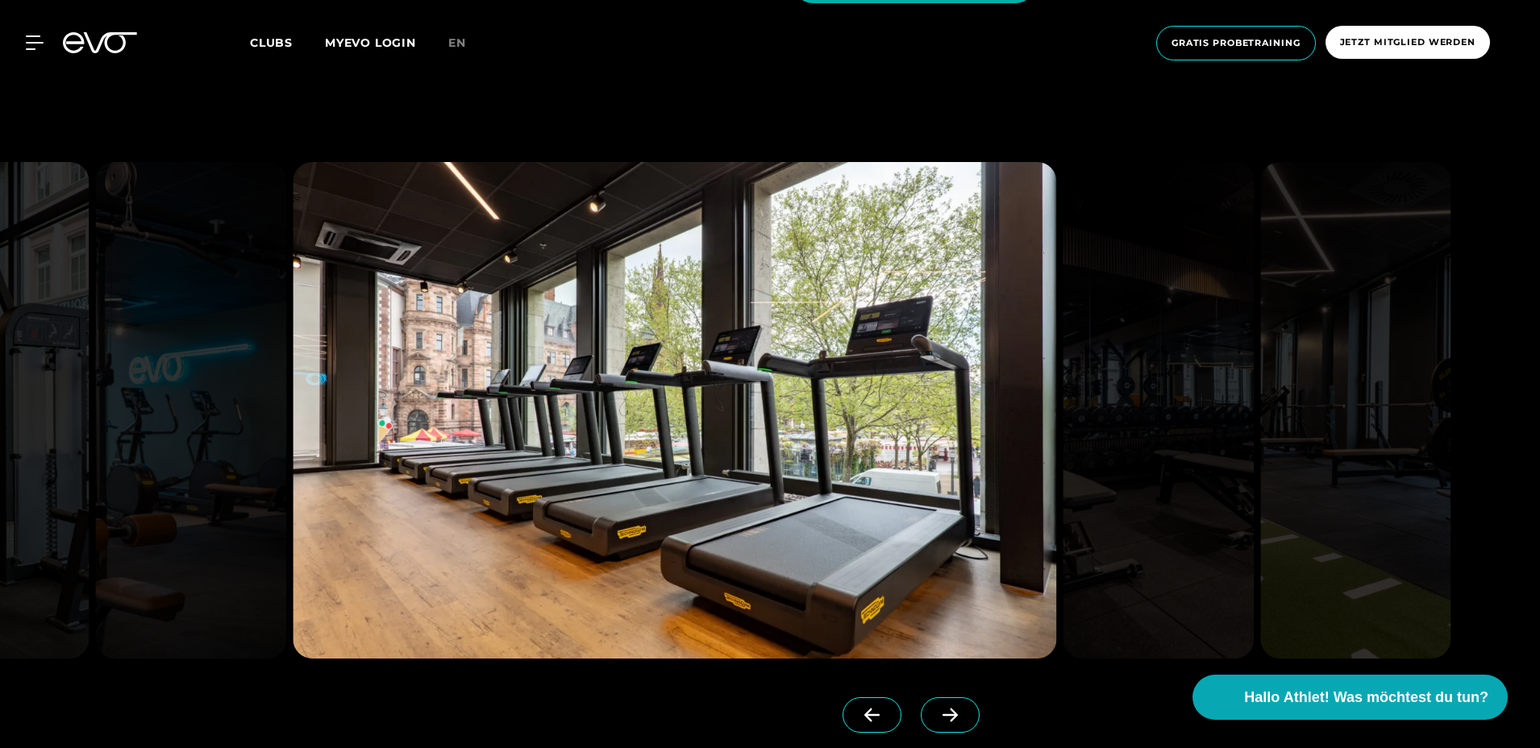
click at [963, 714] on icon at bounding box center [950, 715] width 28 height 15
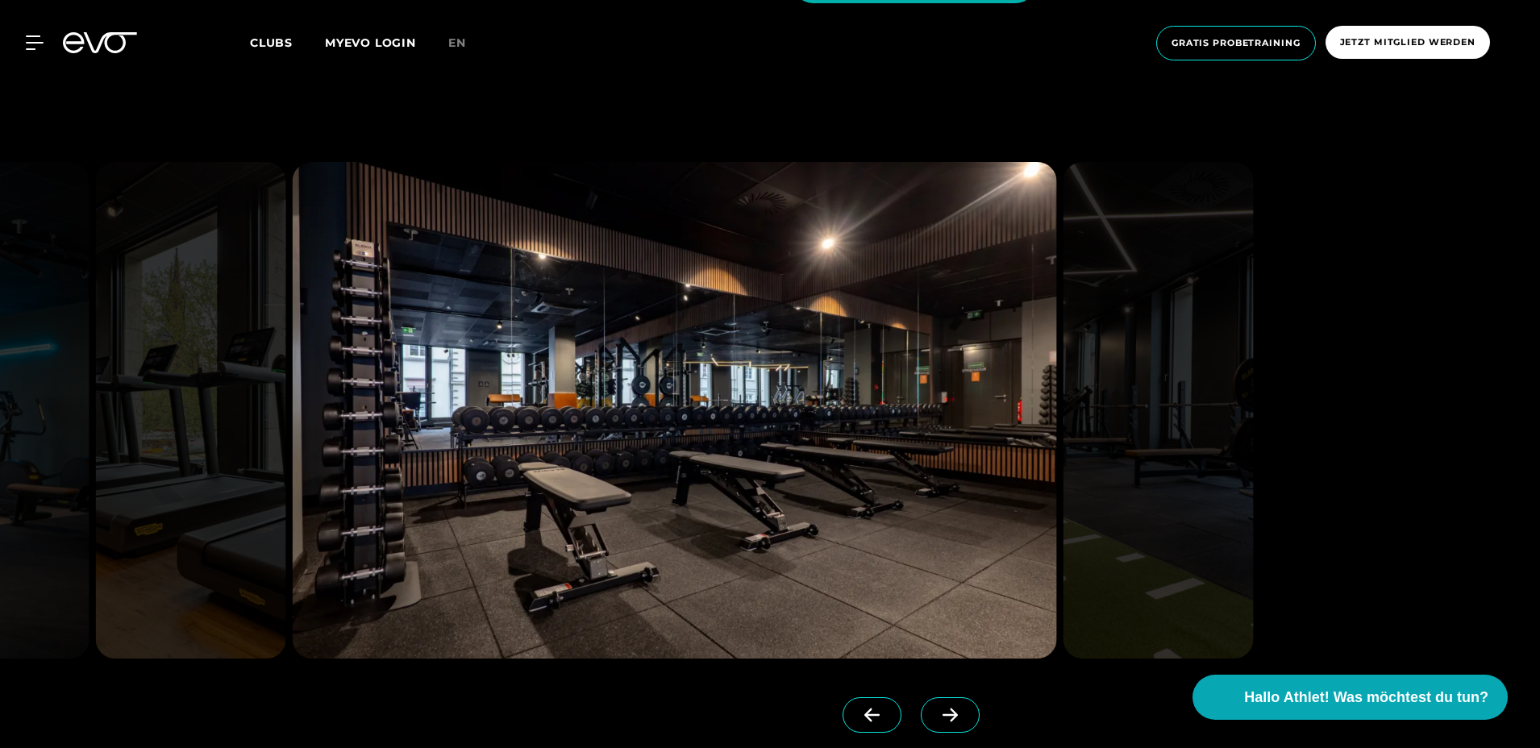
click at [963, 714] on icon at bounding box center [950, 715] width 28 height 15
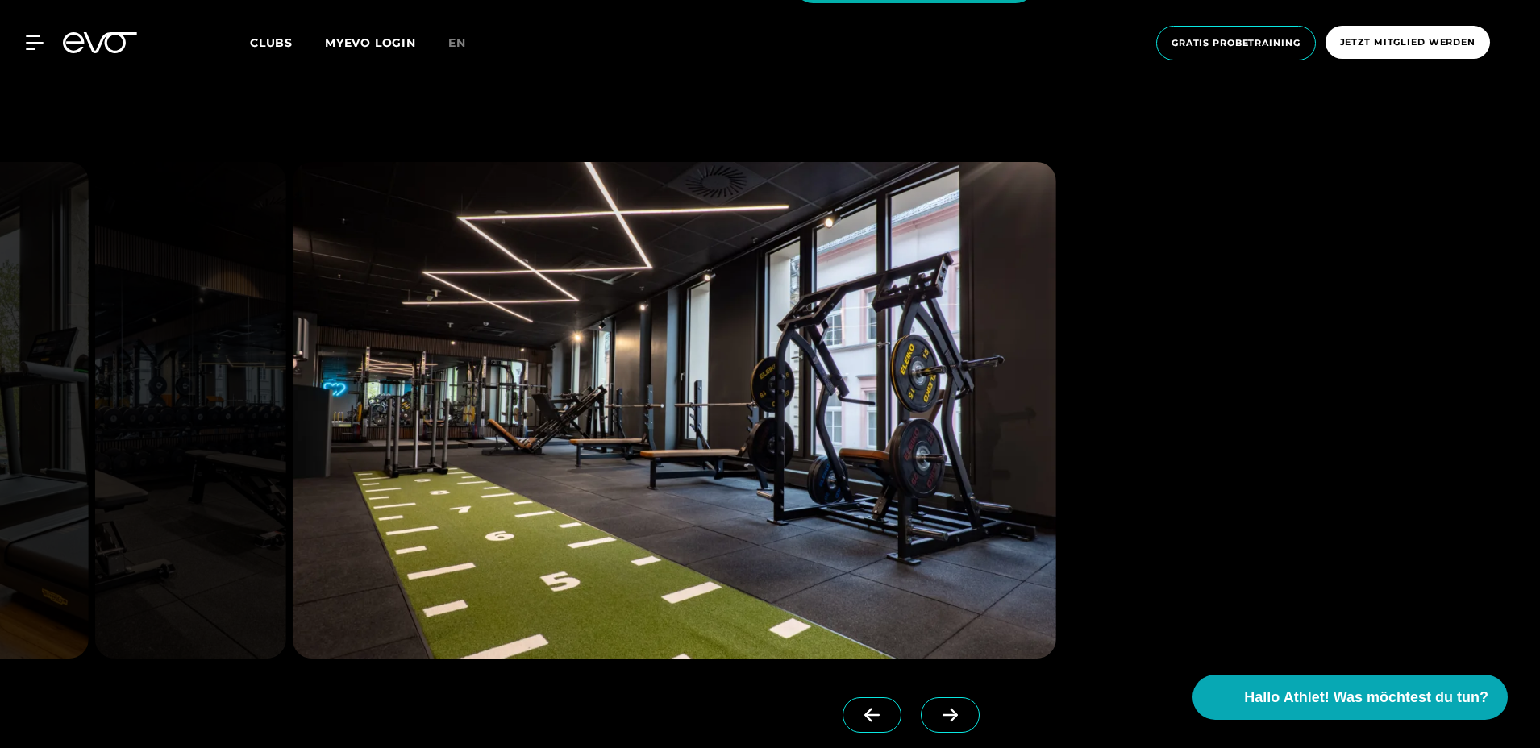
click at [963, 714] on icon at bounding box center [950, 715] width 28 height 15
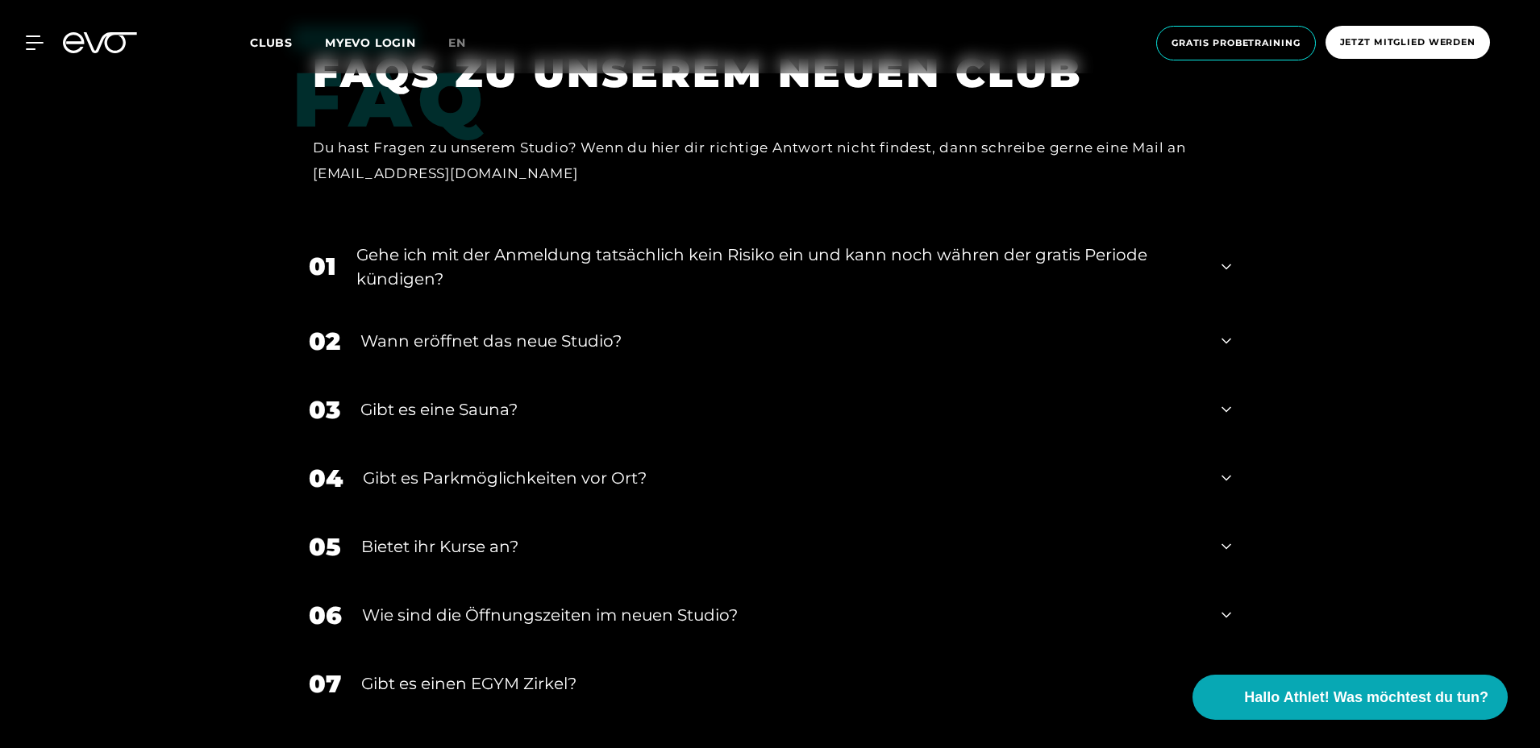
scroll to position [6772, 0]
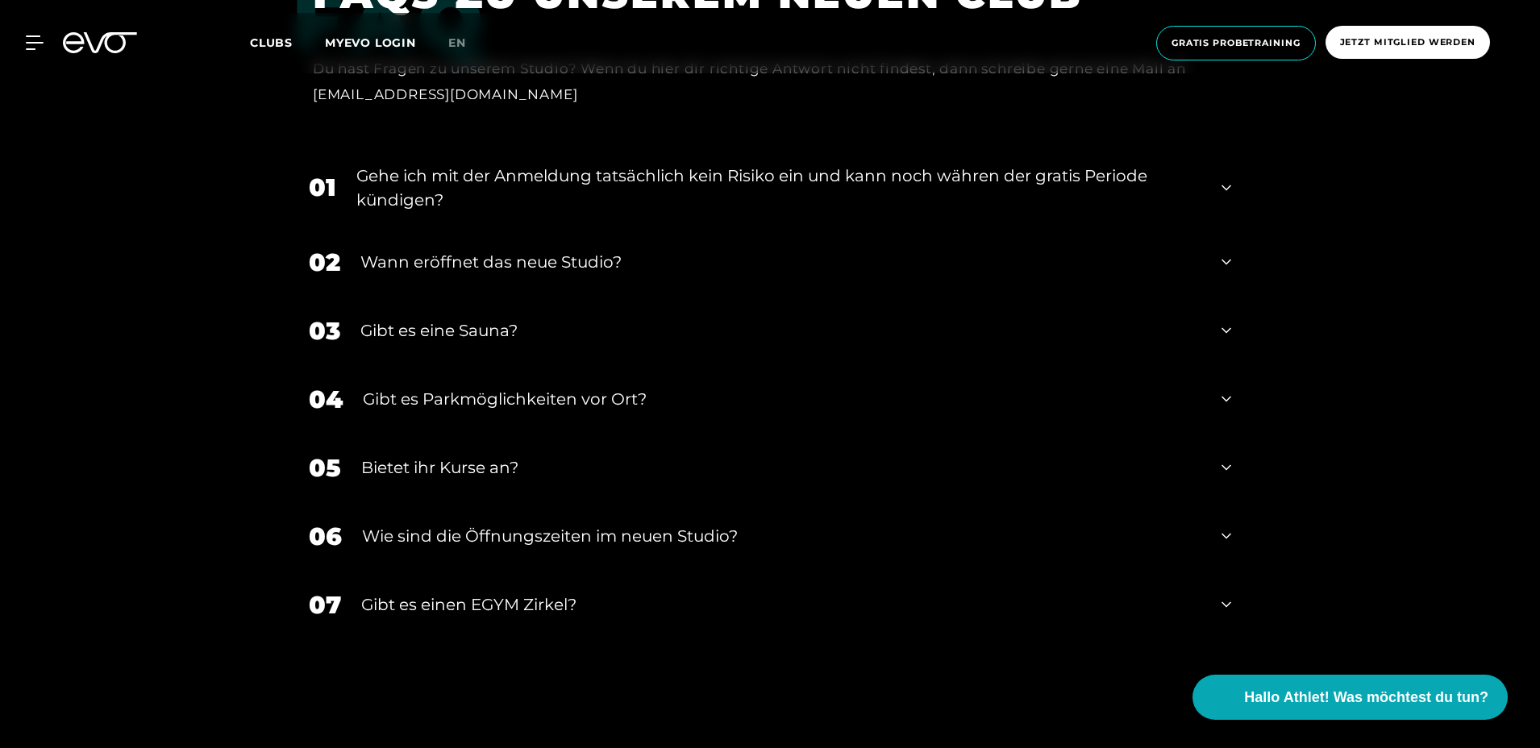
click at [672, 328] on div "Gibt es eine Sauna?" at bounding box center [780, 330] width 841 height 24
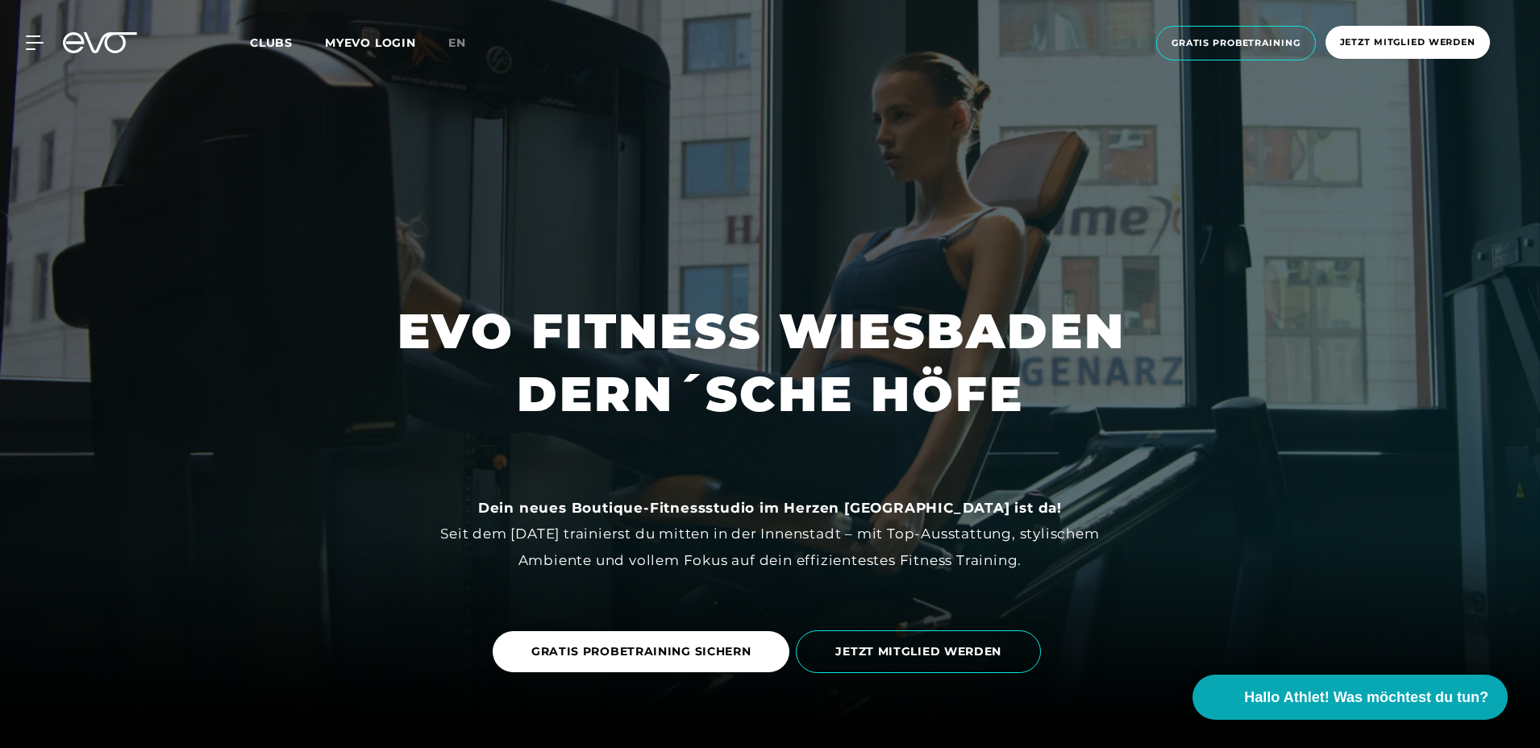
scroll to position [0, 0]
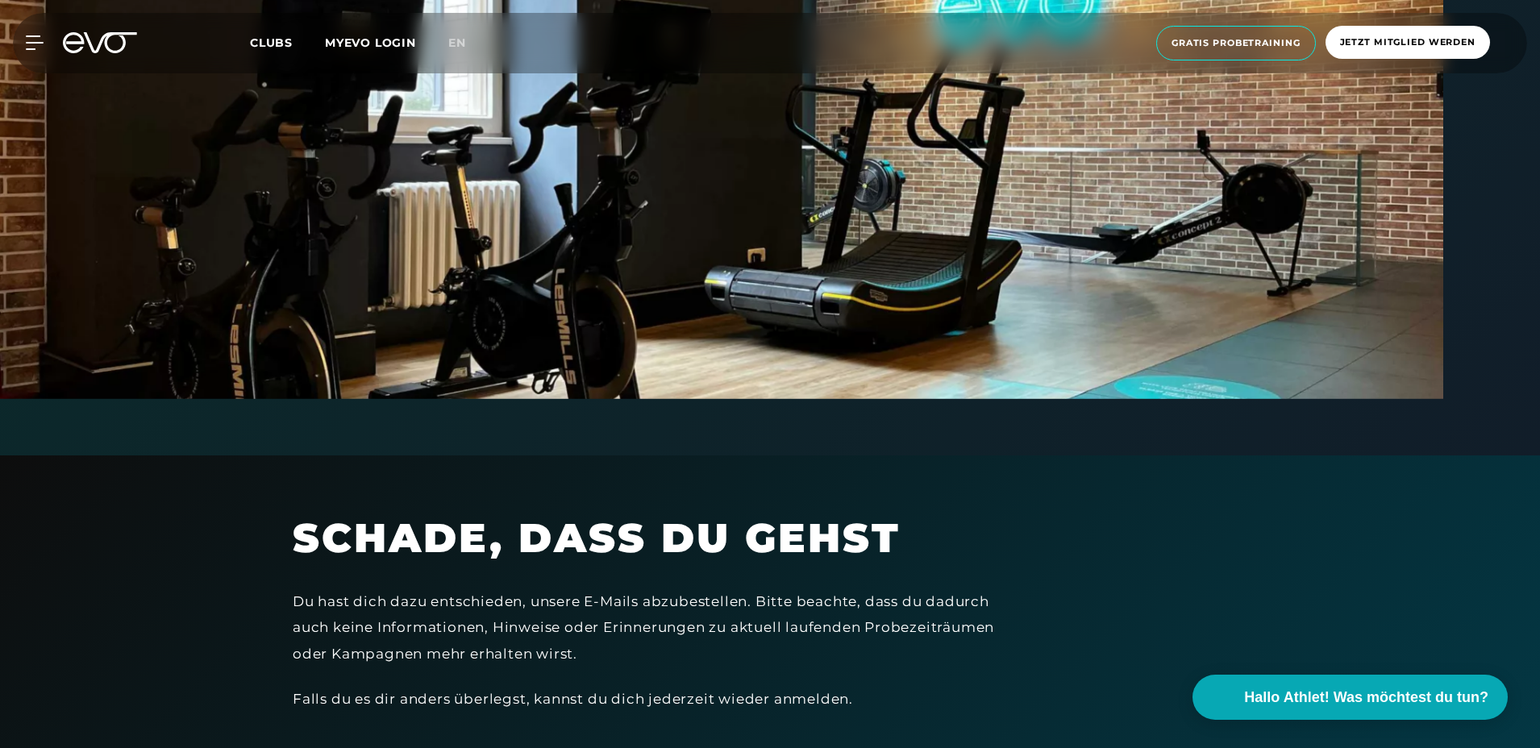
scroll to position [345, 0]
